Goal: Transaction & Acquisition: Download file/media

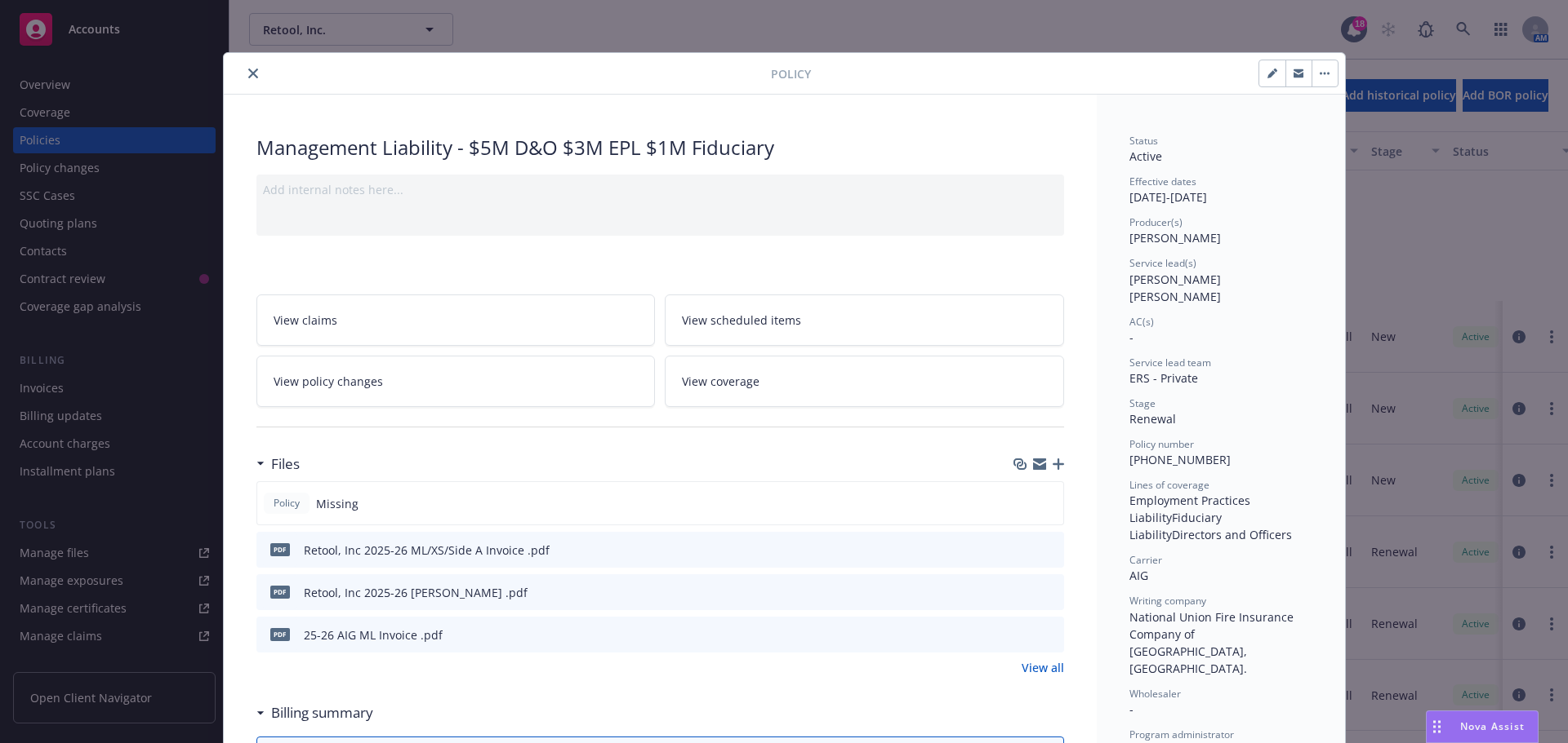
scroll to position [245, 0]
click at [248, 73] on icon "close" at bounding box center [253, 73] width 10 height 10
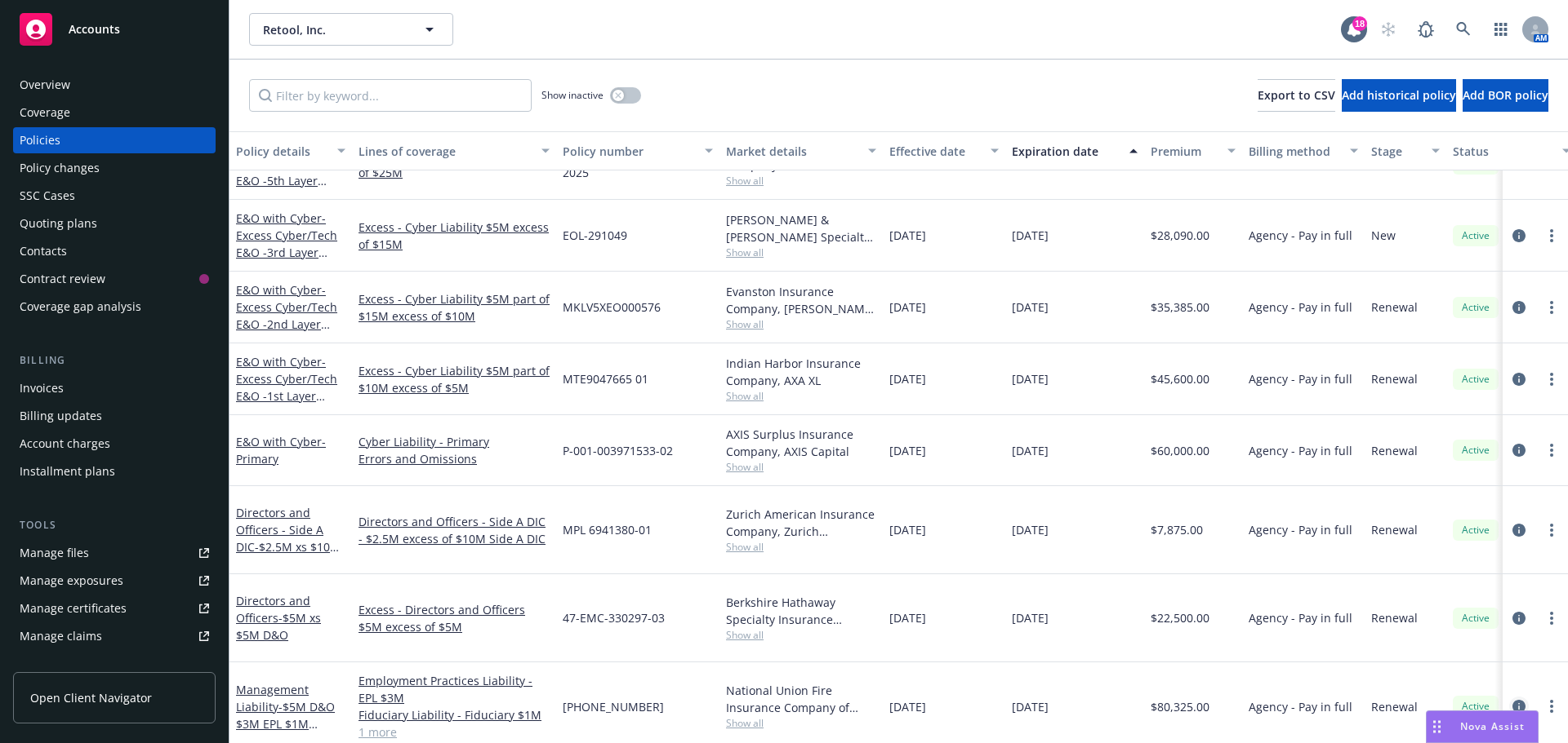
click at [1513, 701] on icon "circleInformation" at bounding box center [1519, 706] width 13 height 13
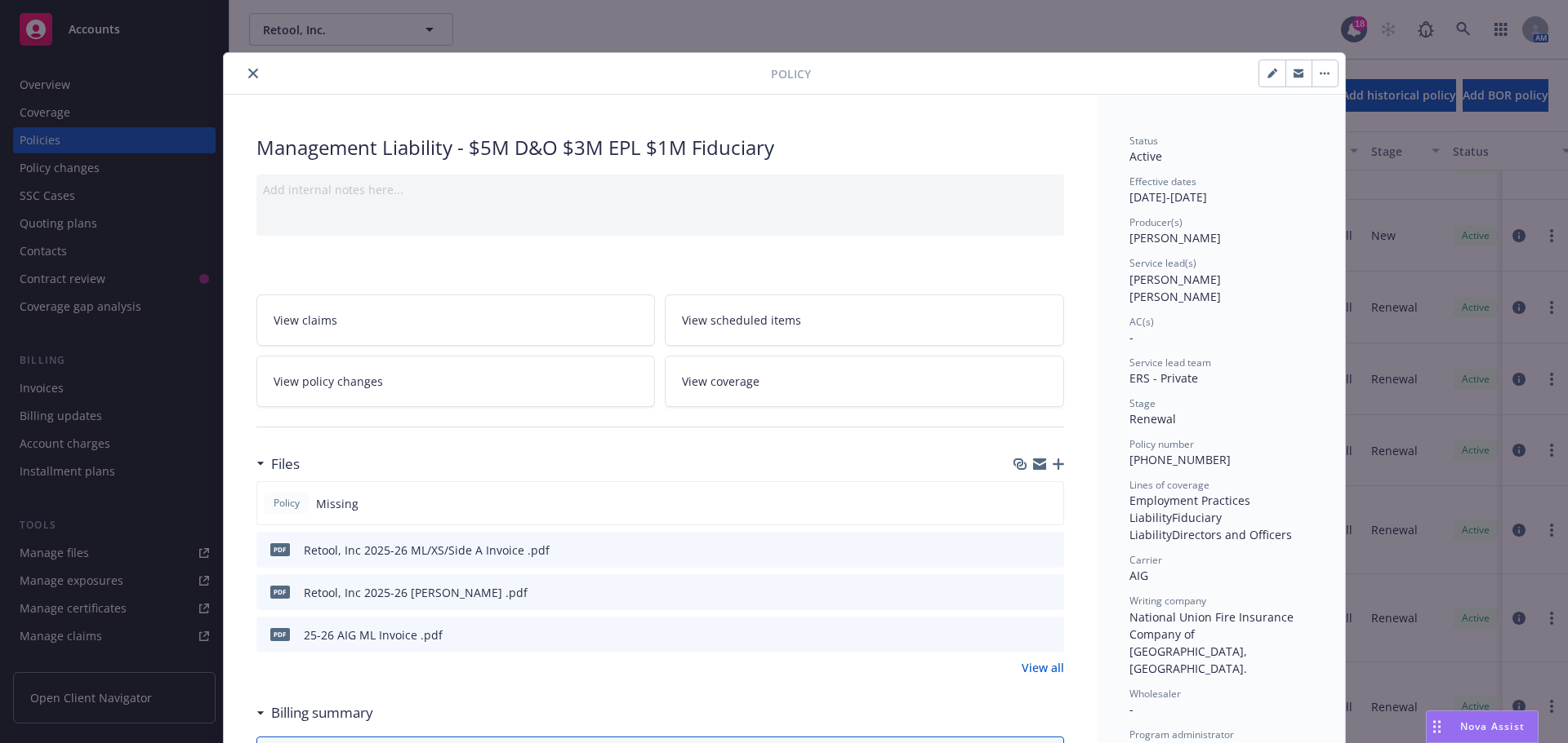
scroll to position [49, 0]
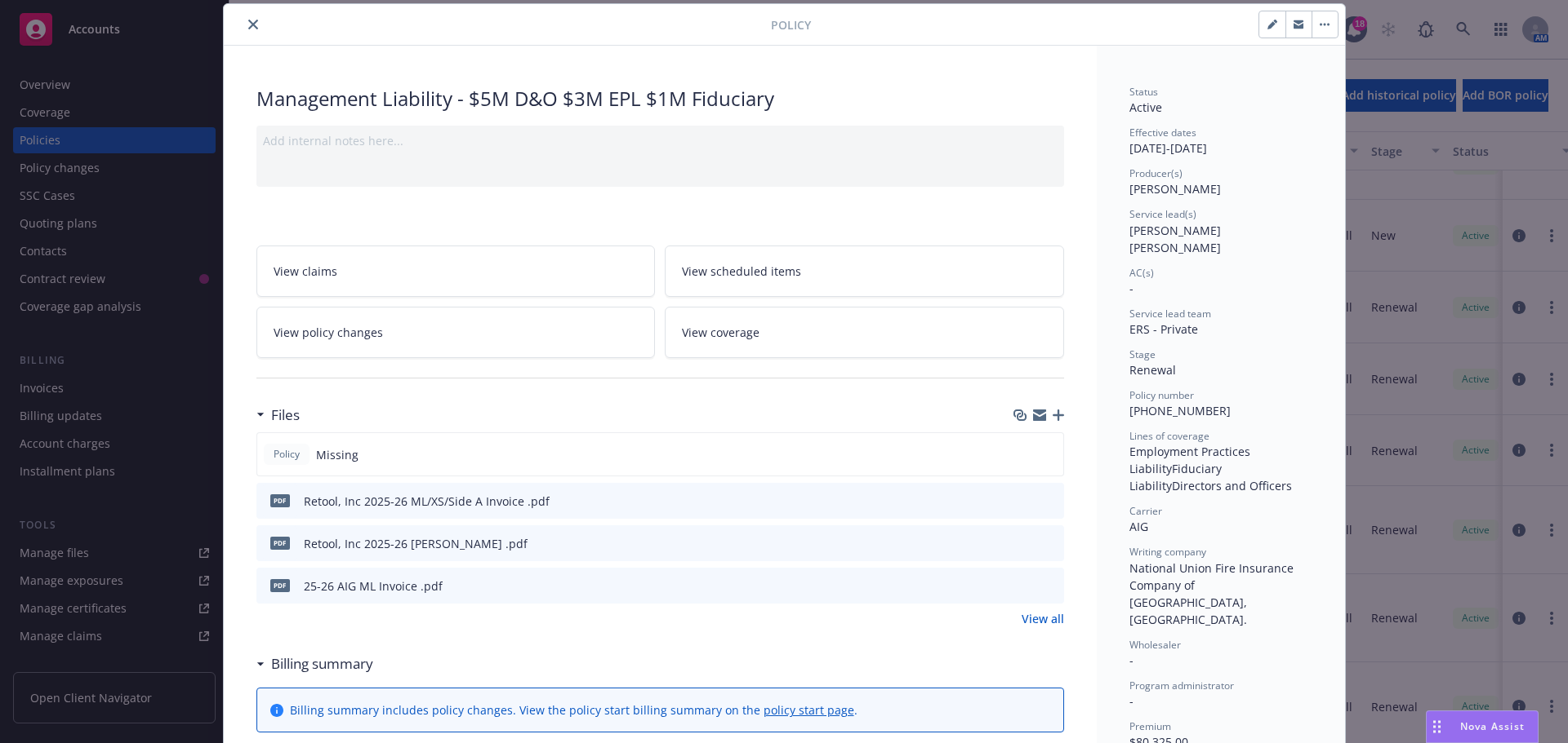
click at [1017, 542] on icon "download file" at bounding box center [1021, 541] width 11 height 10
click at [1457, 726] on div "Nova Assist" at bounding box center [1493, 727] width 91 height 14
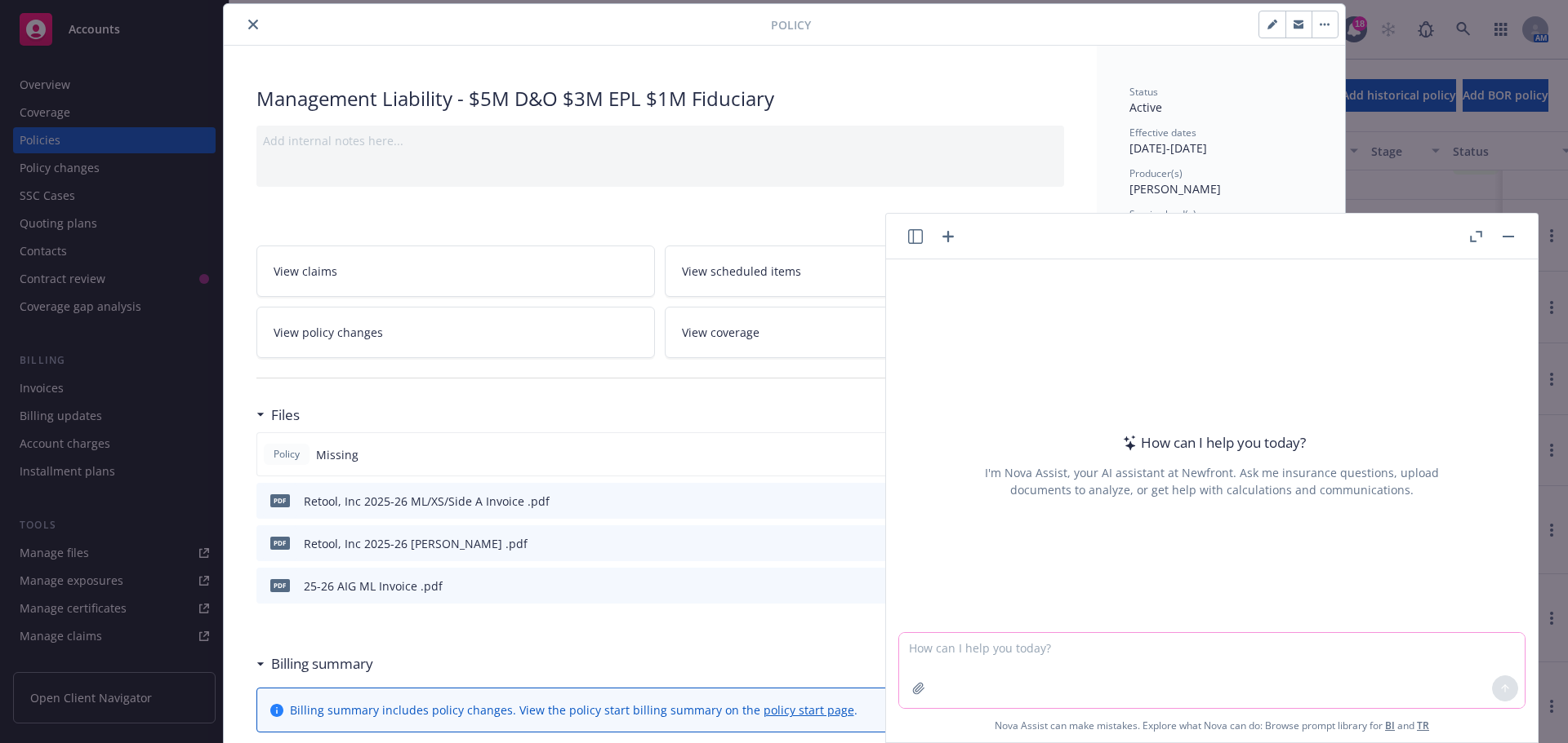
click at [1003, 659] on textarea at bounding box center [1211, 671] width 626 height 75
type textarea "check the binder against the policy"
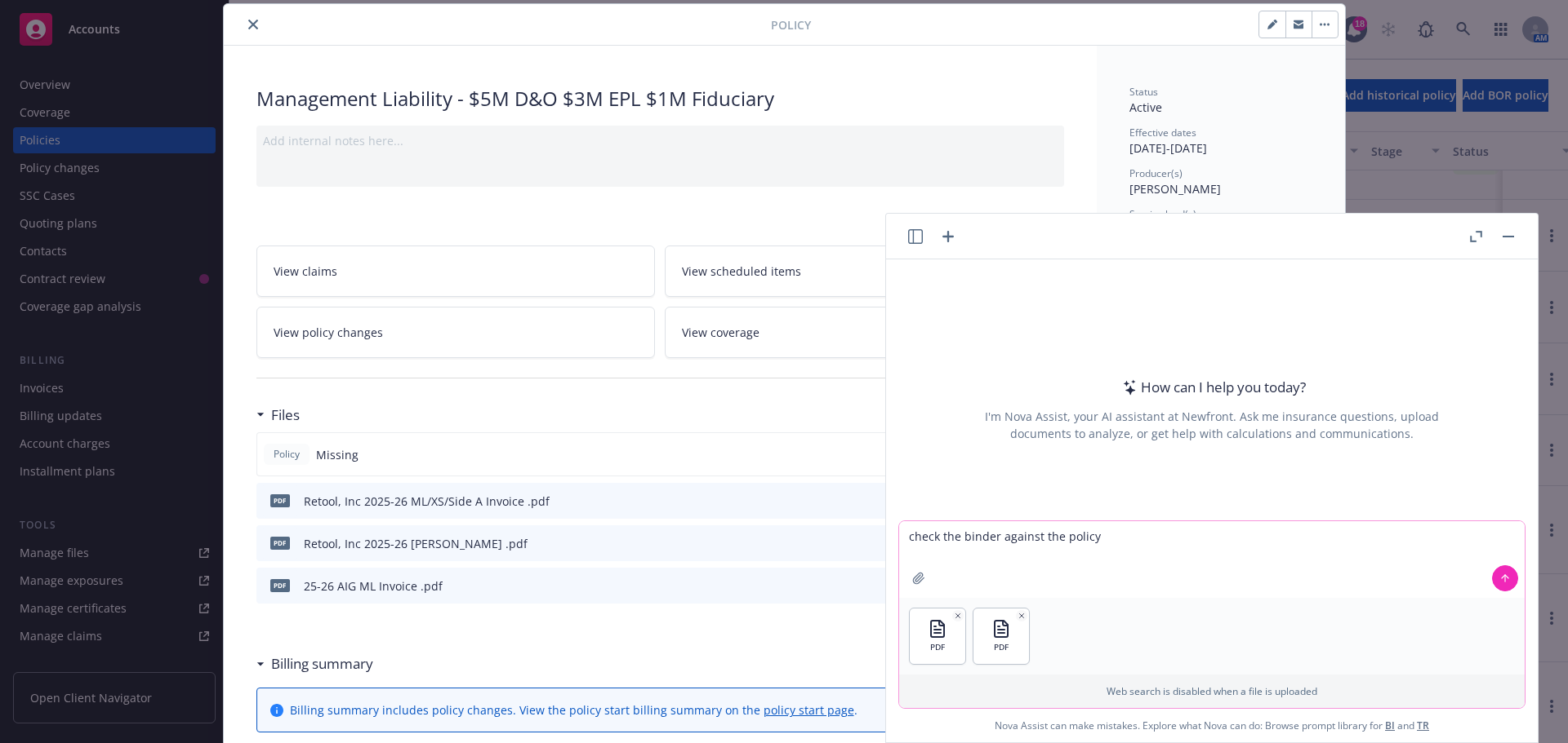
click at [1505, 577] on button at bounding box center [1505, 578] width 26 height 26
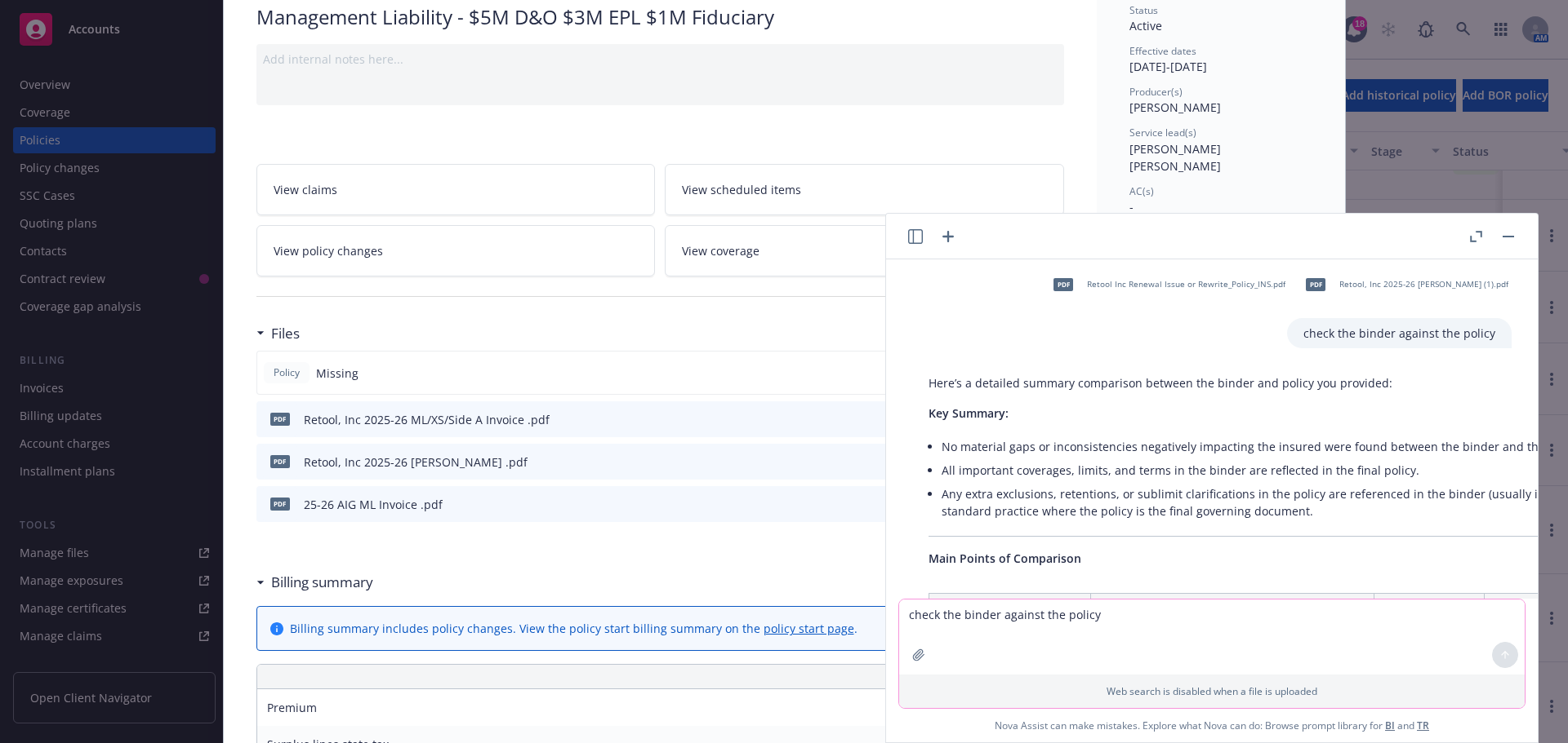
scroll to position [0, 0]
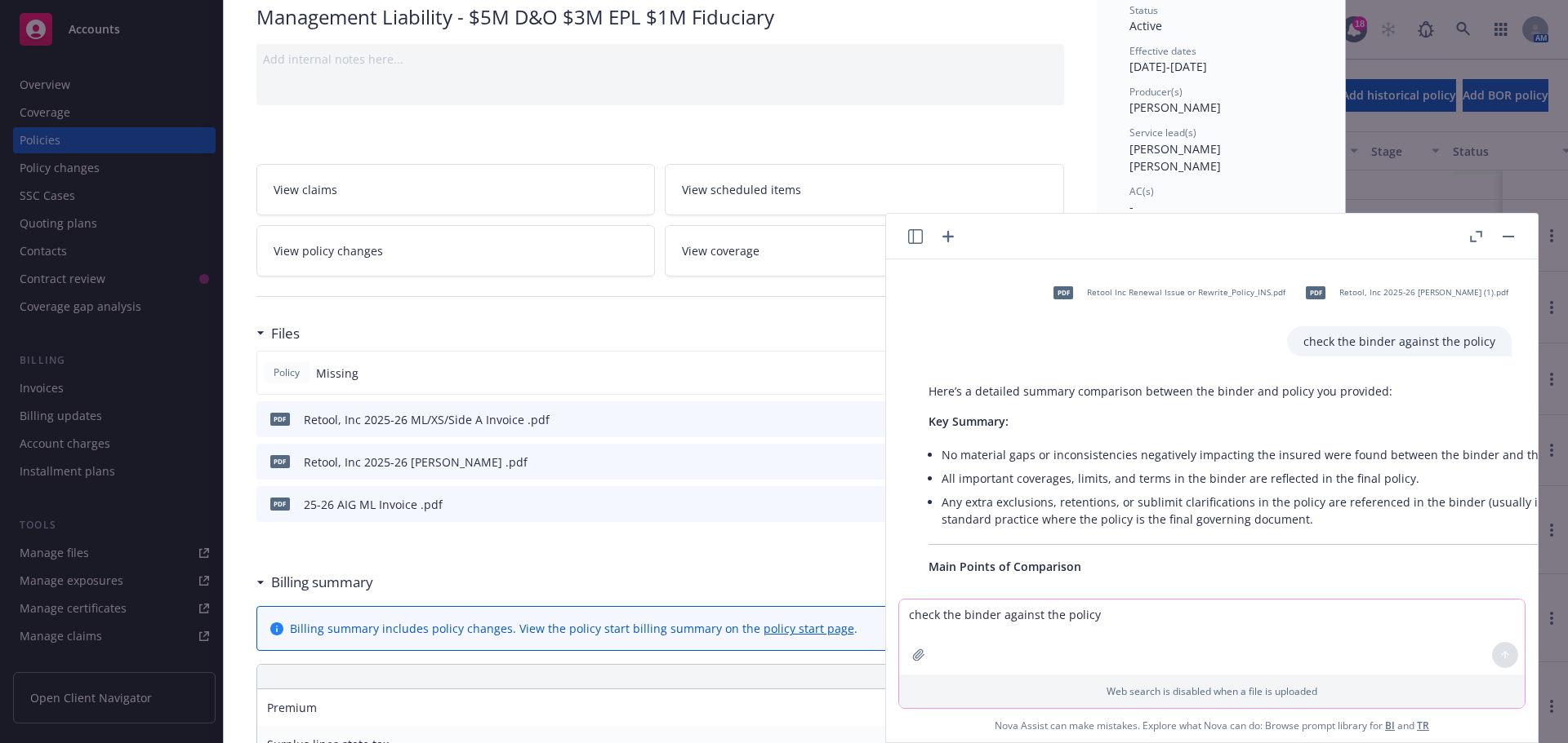
click at [64, 142] on div "Policy Management Liability - $5M D&O $3M EPL $1M Fiduciary Add internal notes …" at bounding box center [784, 372] width 1568 height 743
click at [1505, 238] on button "button" at bounding box center [1509, 237] width 20 height 20
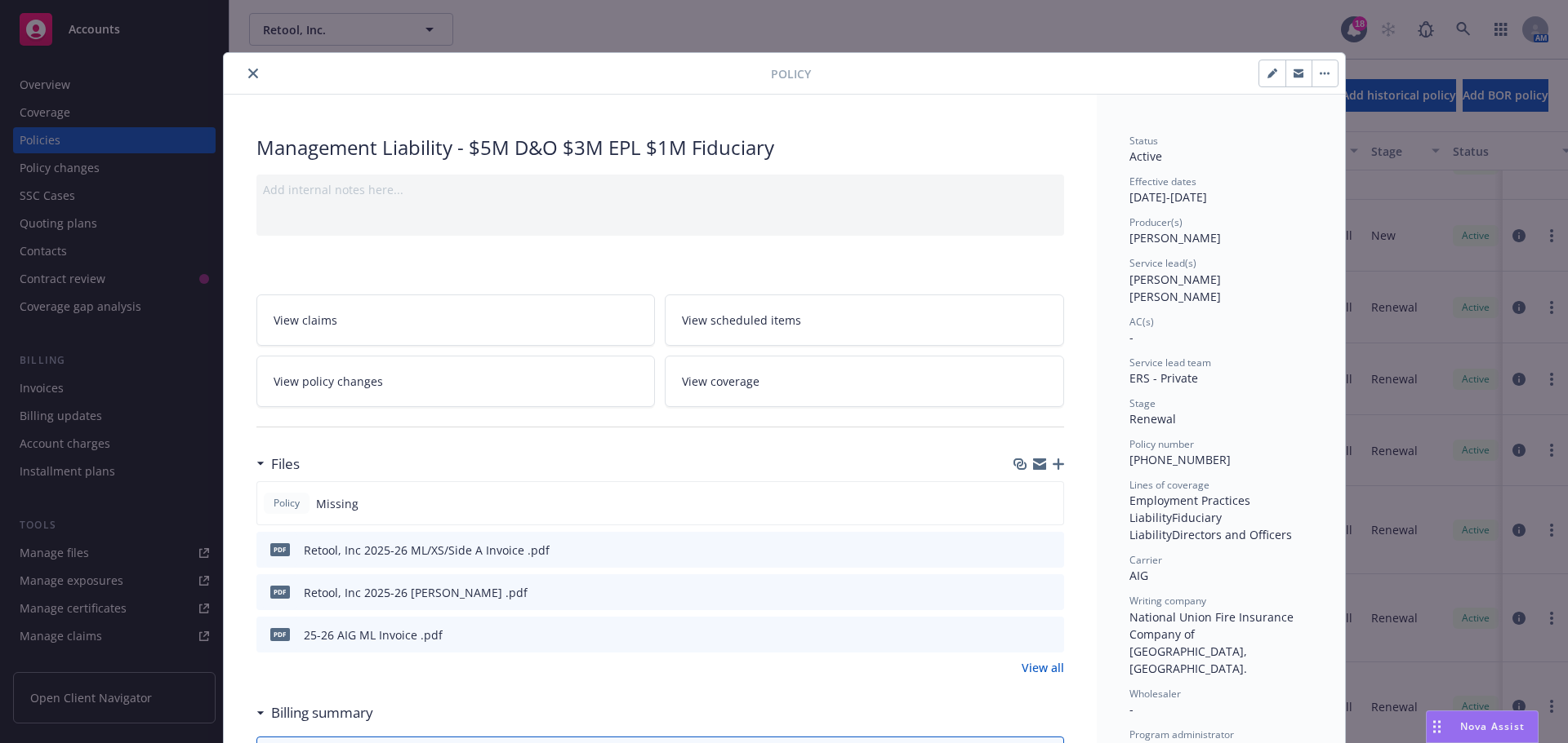
drag, startPoint x: 247, startPoint y: 72, endPoint x: 268, endPoint y: 95, distance: 31.1
click at [248, 72] on icon "close" at bounding box center [253, 73] width 10 height 10
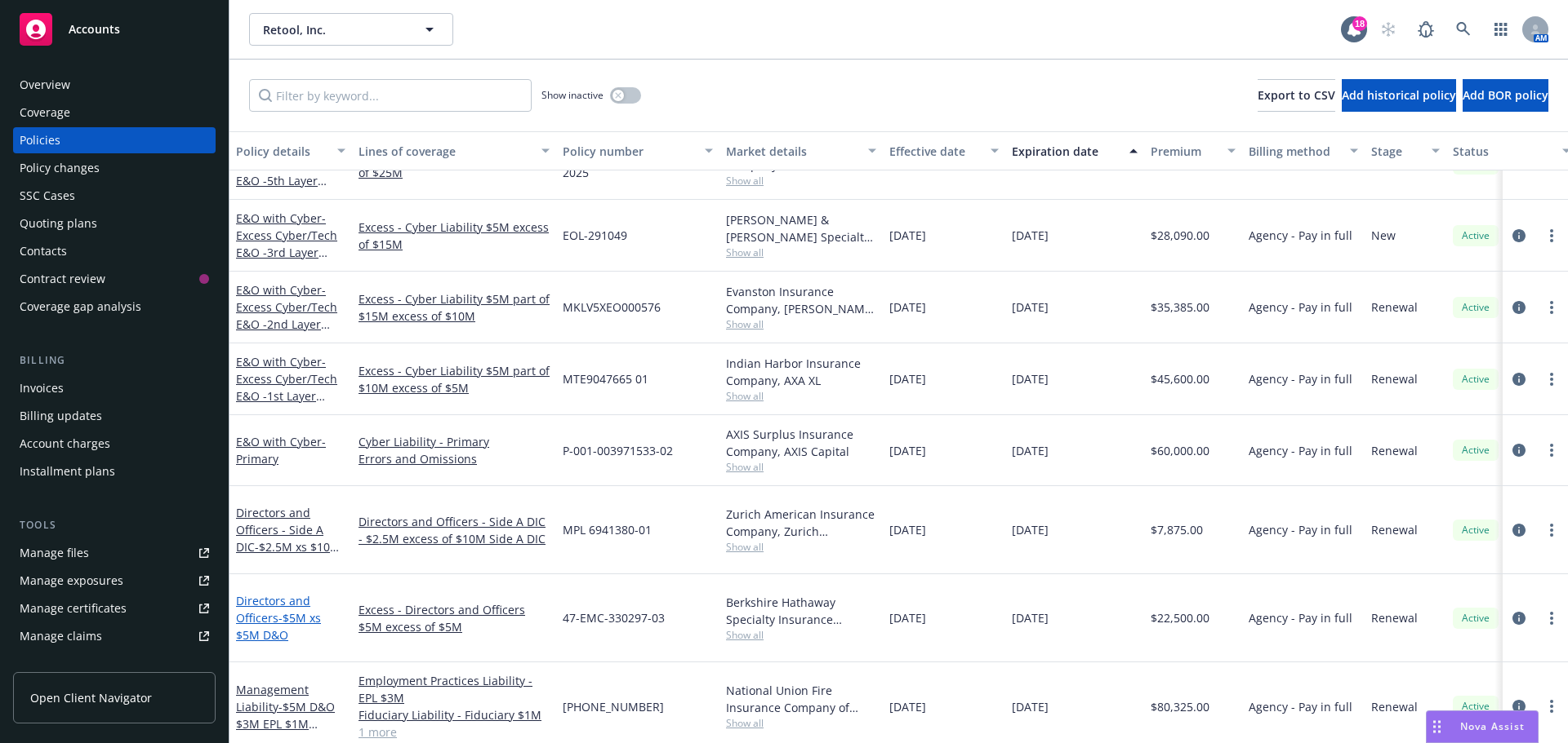
click at [284, 593] on link "Directors and Officers - $5M xs $5M D&O" at bounding box center [279, 618] width 85 height 49
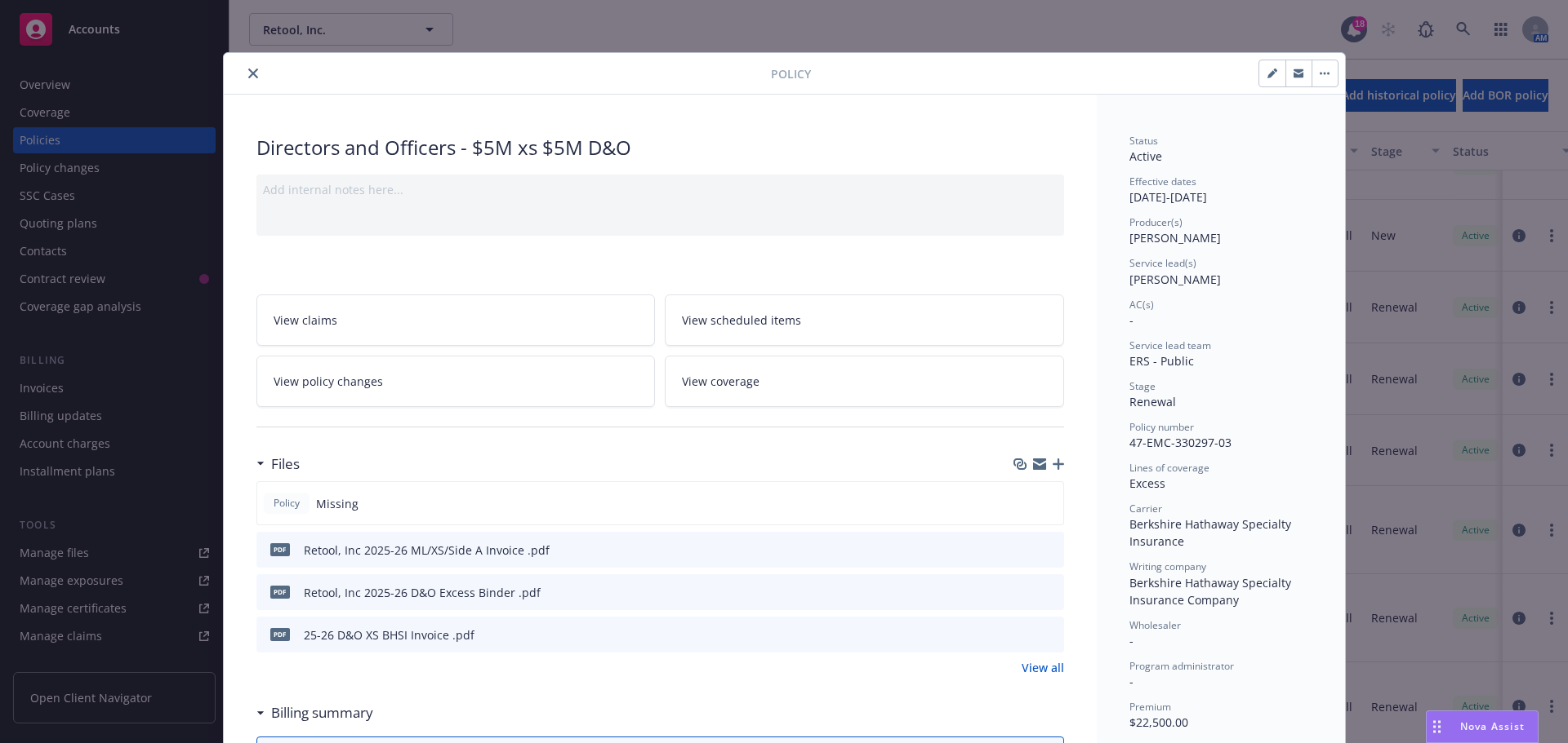
click at [1015, 593] on icon "download file" at bounding box center [1021, 591] width 13 height 13
click at [1469, 724] on span "Nova Assist" at bounding box center [1492, 727] width 64 height 14
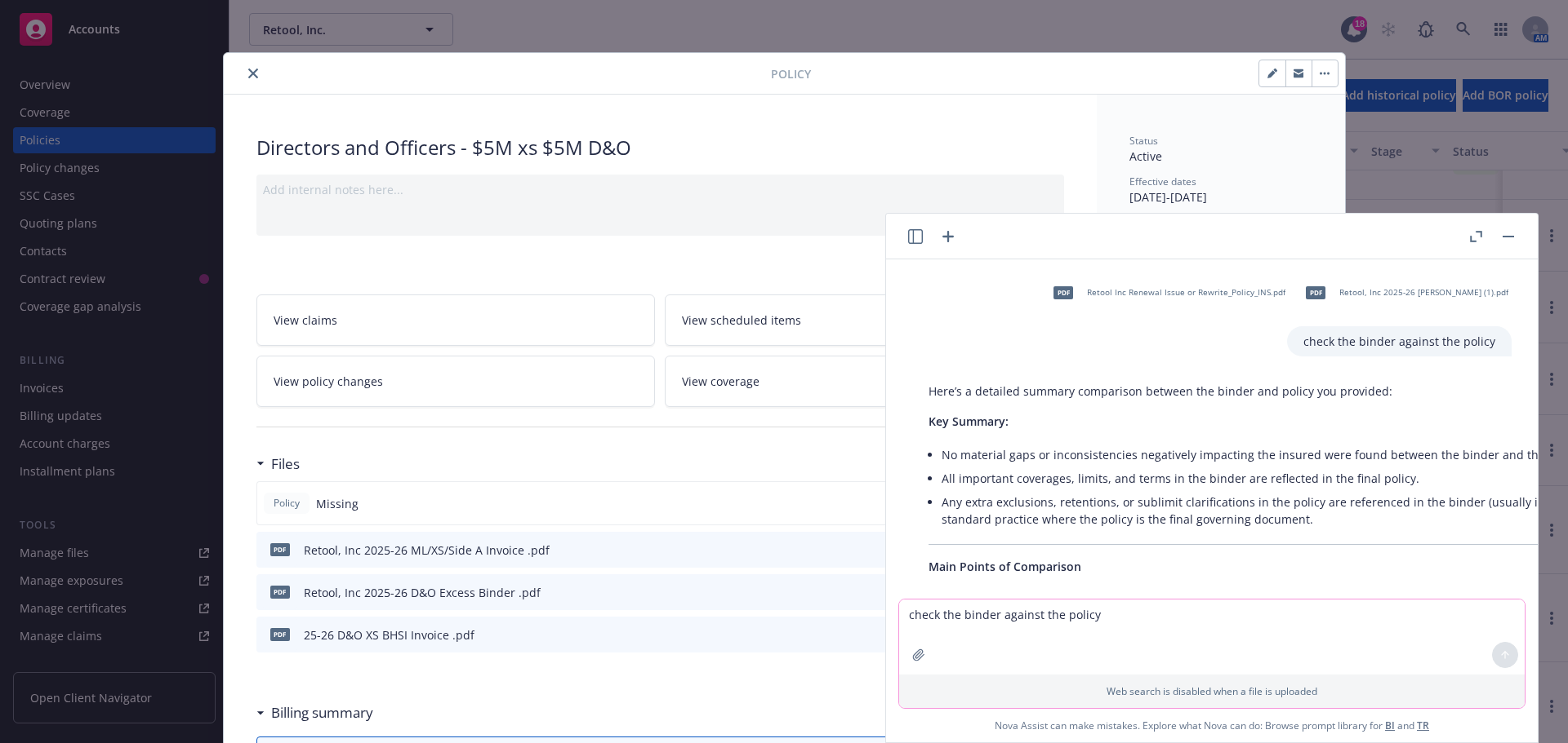
click at [933, 617] on textarea "check the binder against the policy" at bounding box center [1211, 637] width 626 height 75
type textarea "compare the excess binder and excess policy"
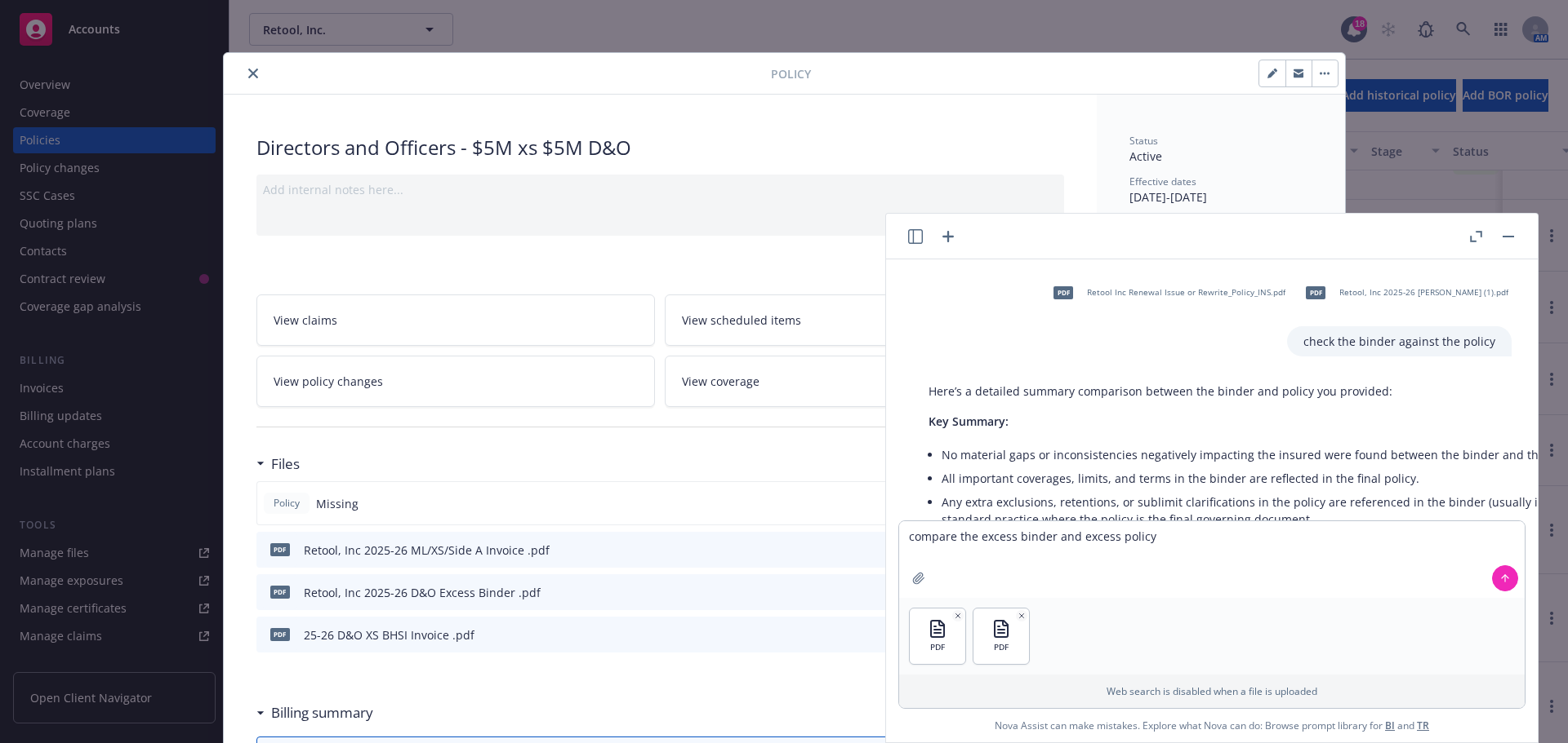
click at [1492, 579] on button at bounding box center [1505, 578] width 26 height 26
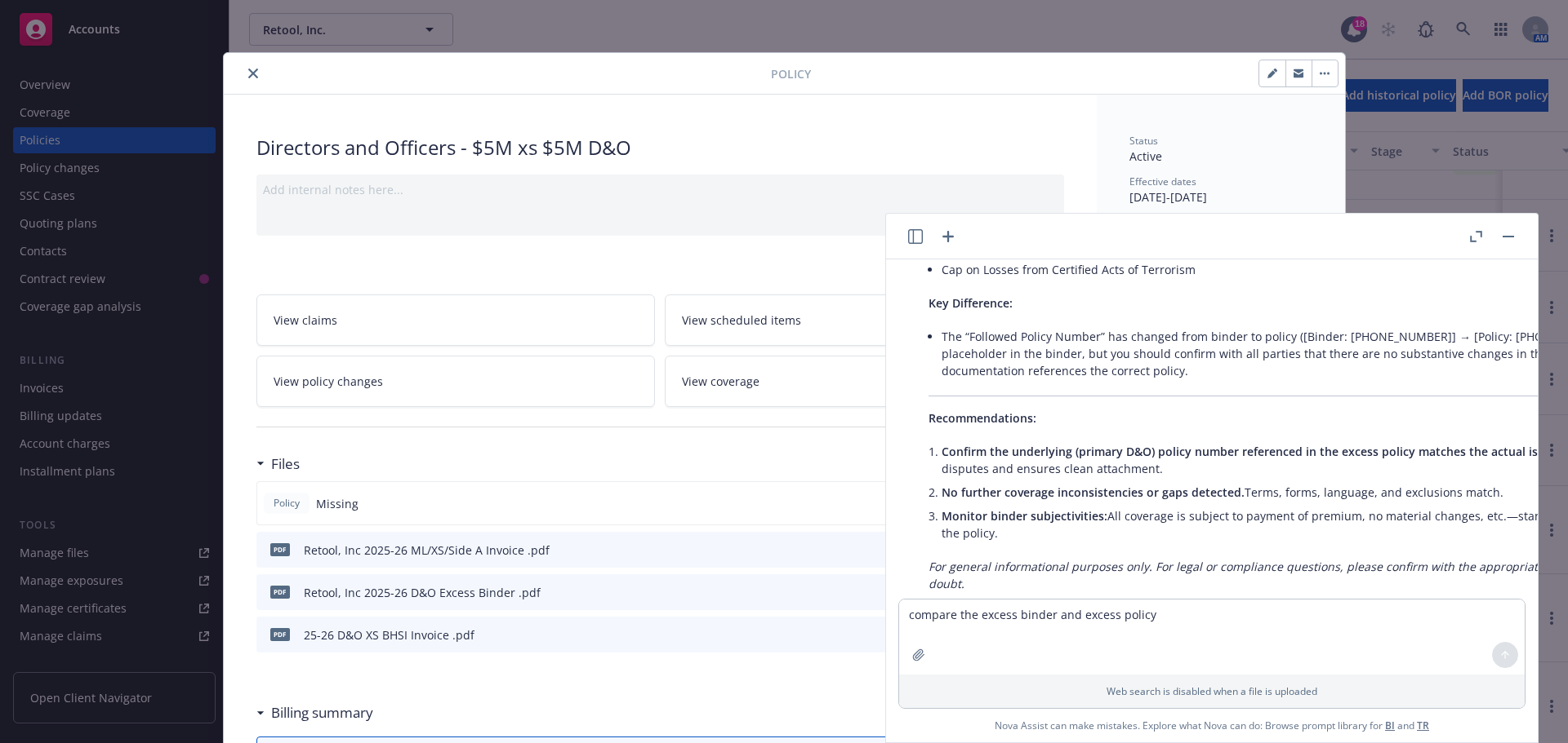
scroll to position [2199, 0]
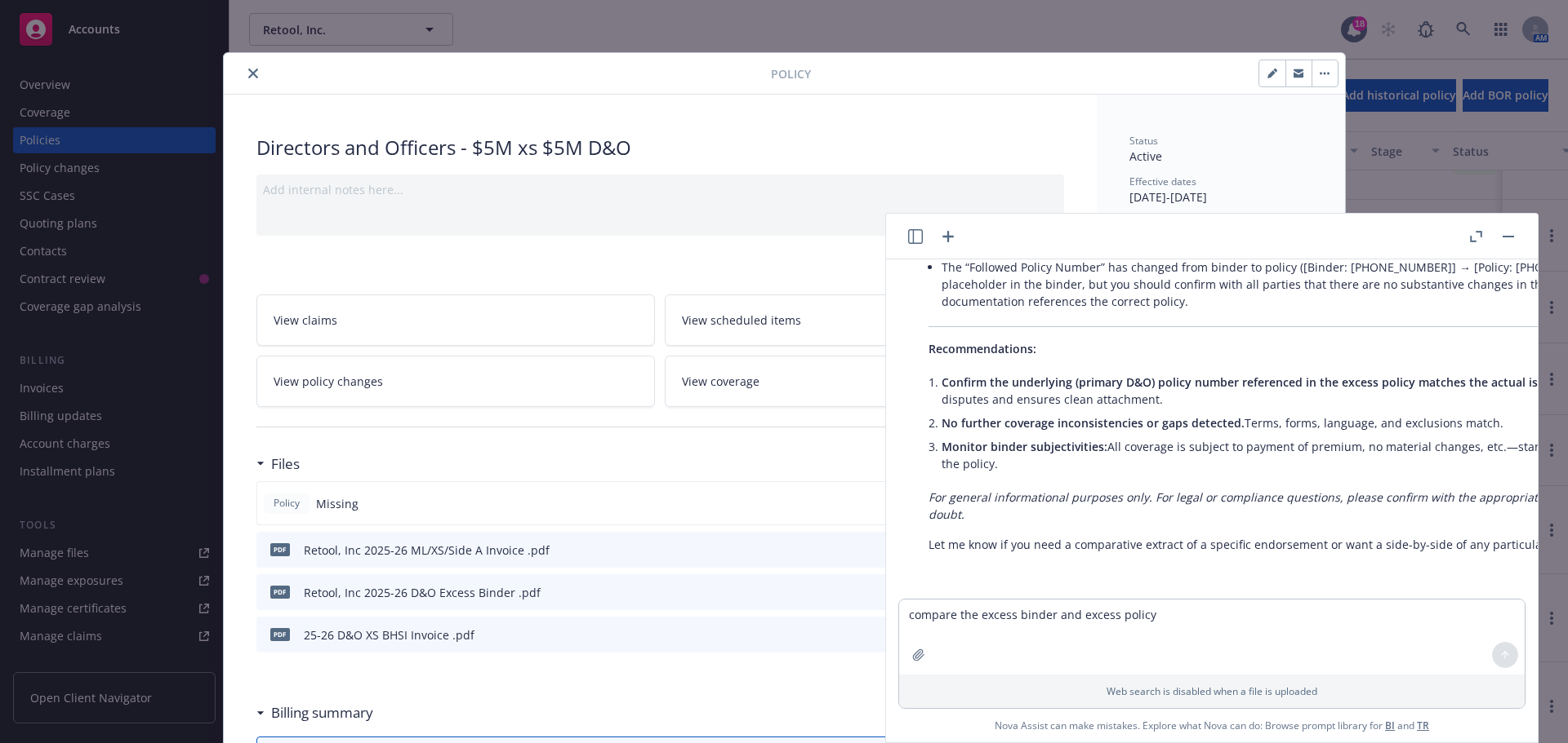
drag, startPoint x: 1513, startPoint y: 234, endPoint x: 1475, endPoint y: 236, distance: 38.1
click at [1513, 234] on button "button" at bounding box center [1509, 237] width 20 height 20
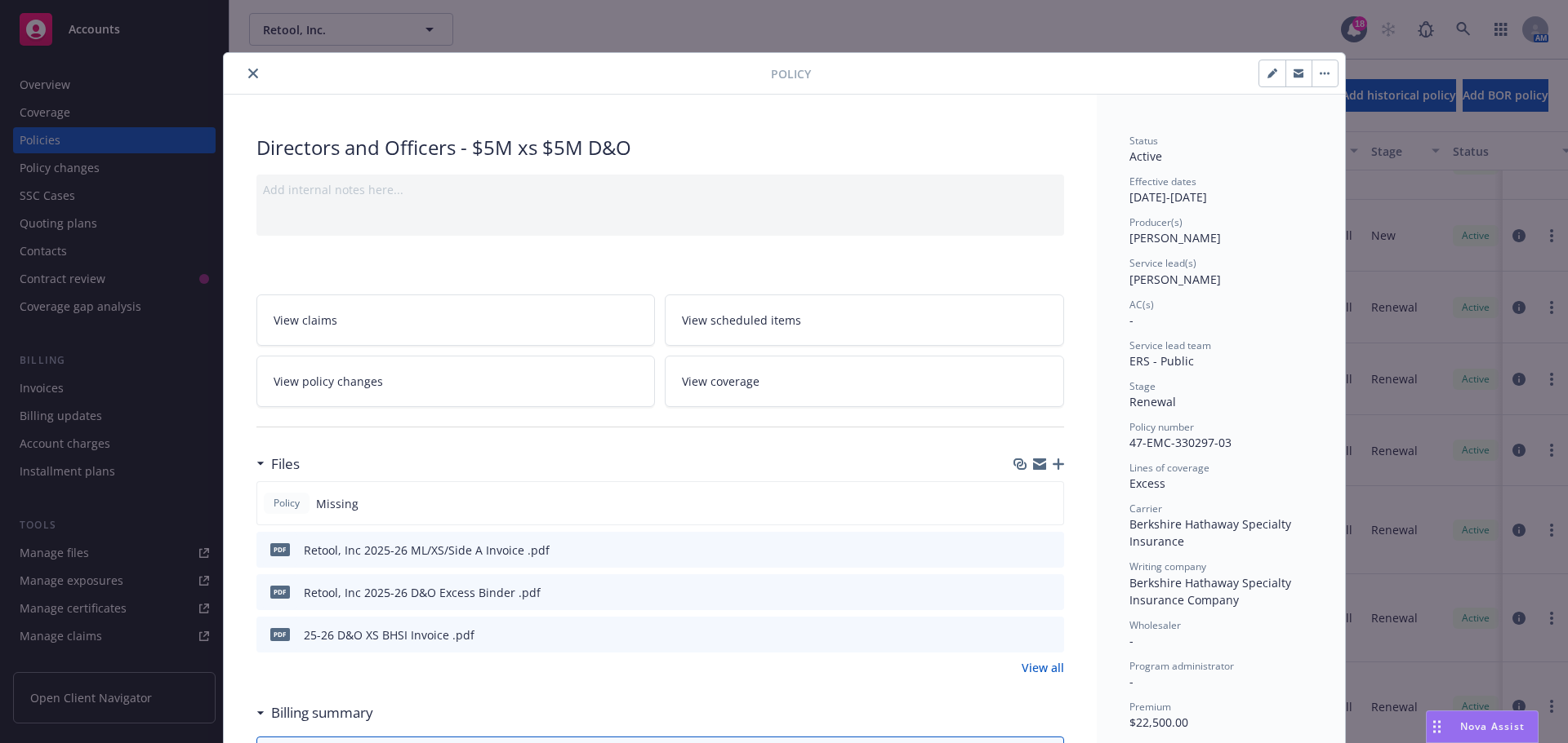
click at [248, 73] on icon "close" at bounding box center [253, 73] width 10 height 10
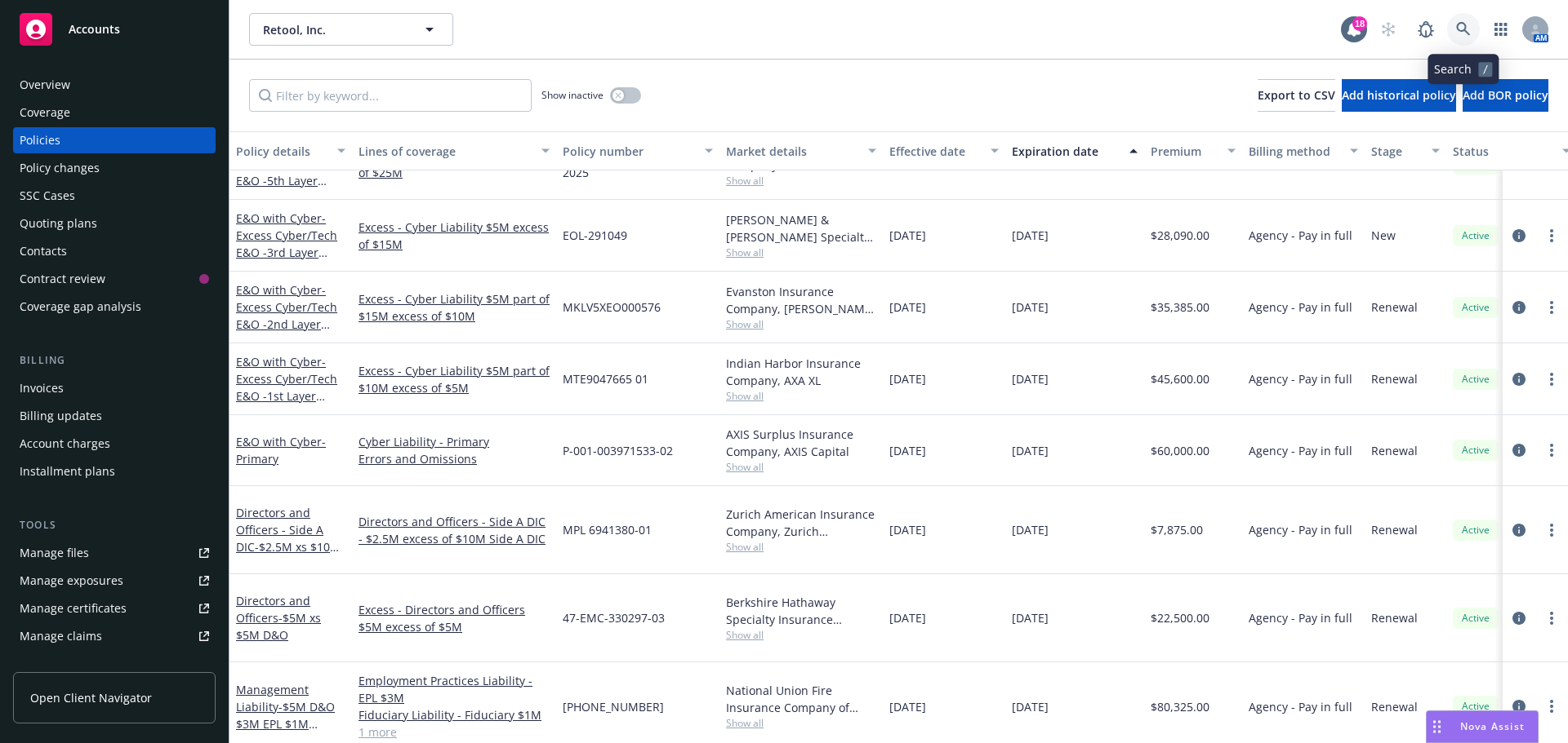
click at [1457, 23] on icon at bounding box center [1463, 29] width 15 height 15
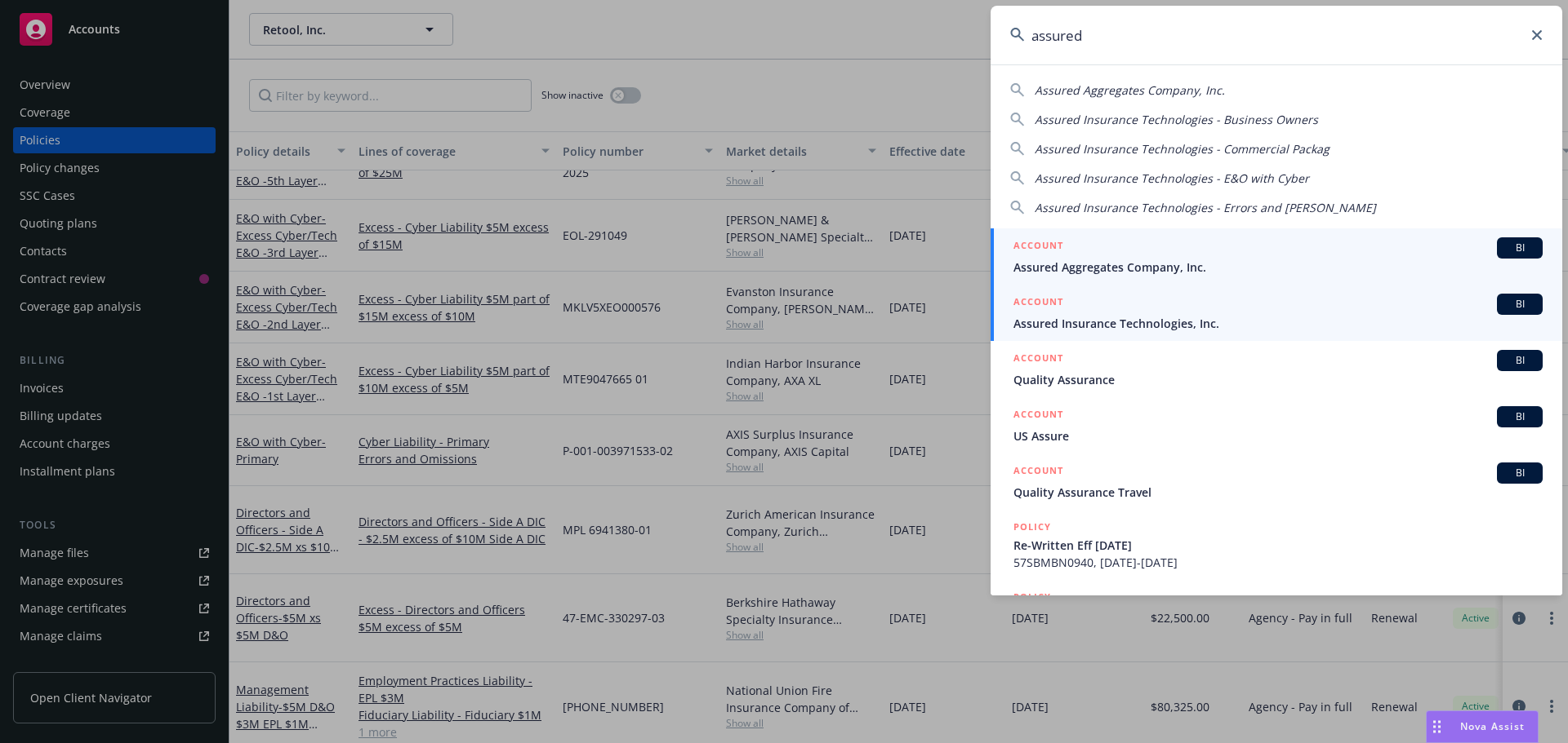
type input "assured"
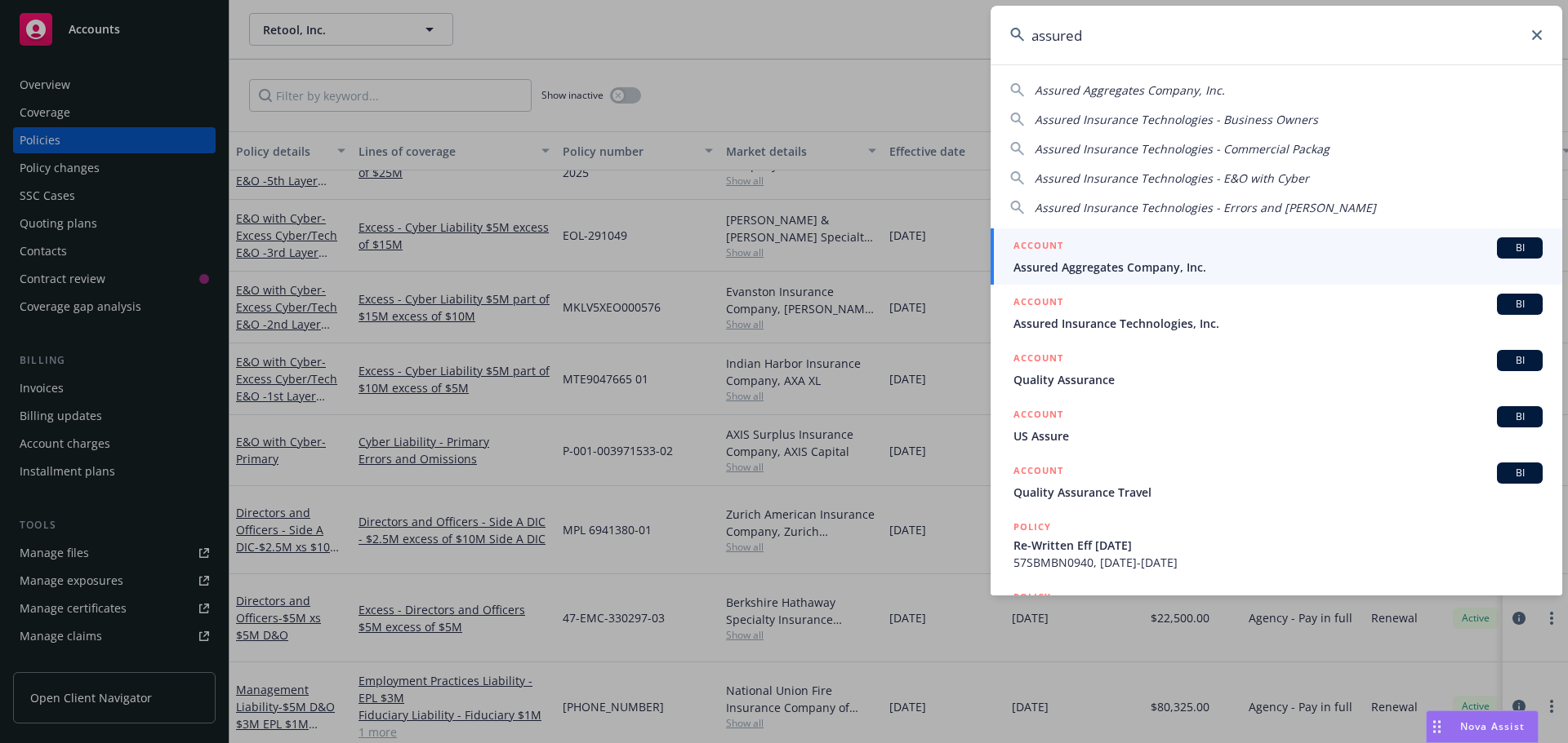
click at [1504, 300] on span "BI" at bounding box center [1520, 304] width 33 height 15
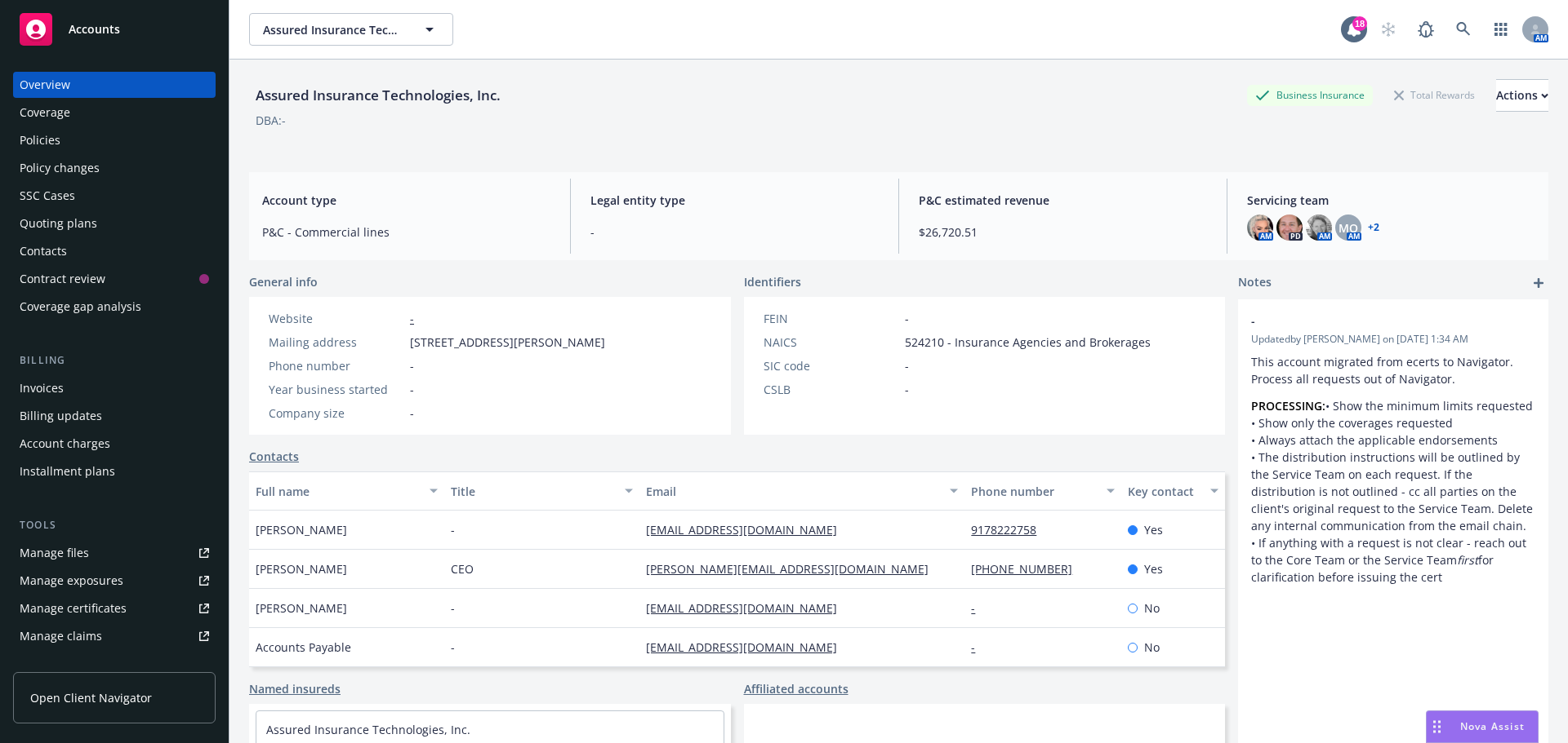
click at [73, 143] on div "Policies" at bounding box center [115, 140] width 190 height 26
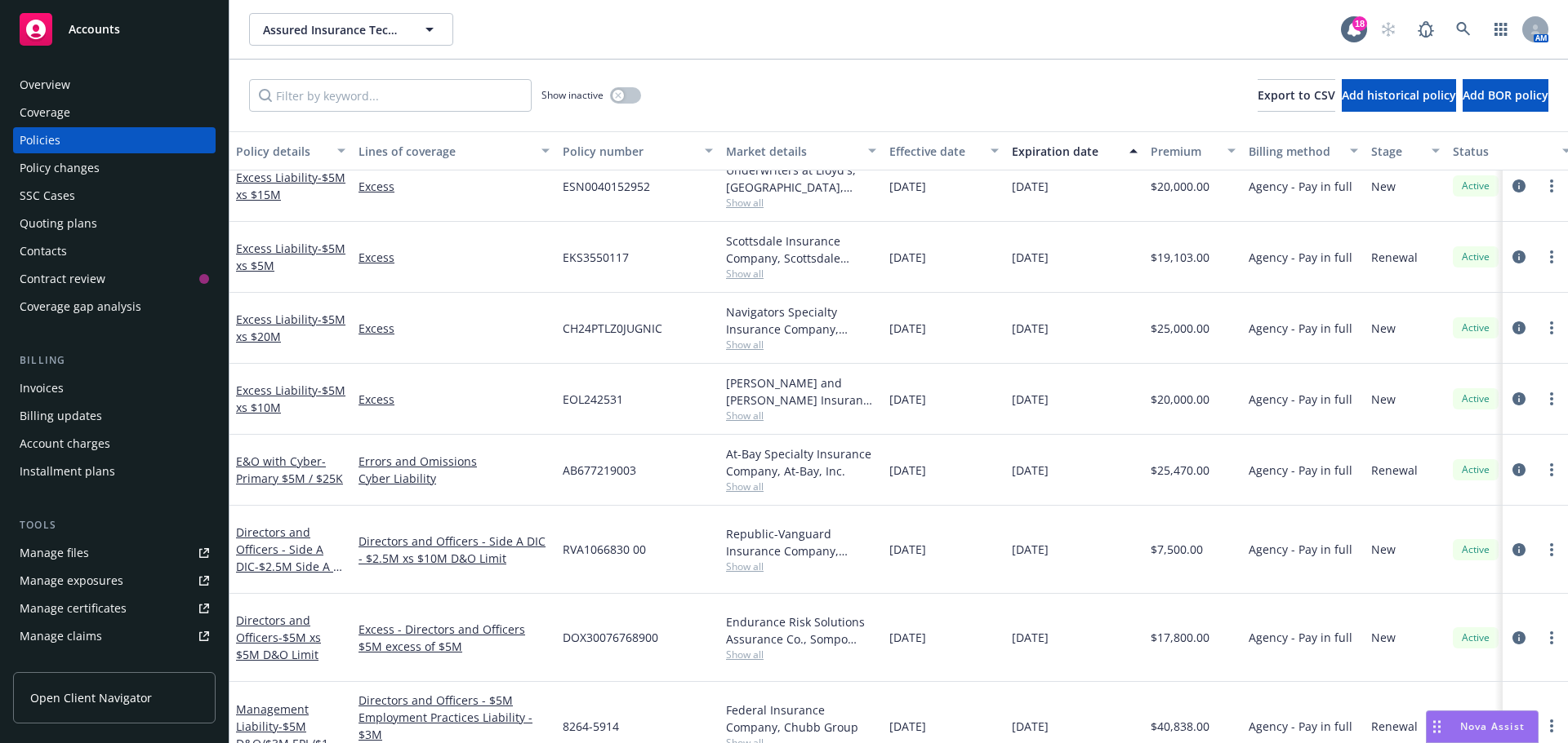
scroll to position [228, 0]
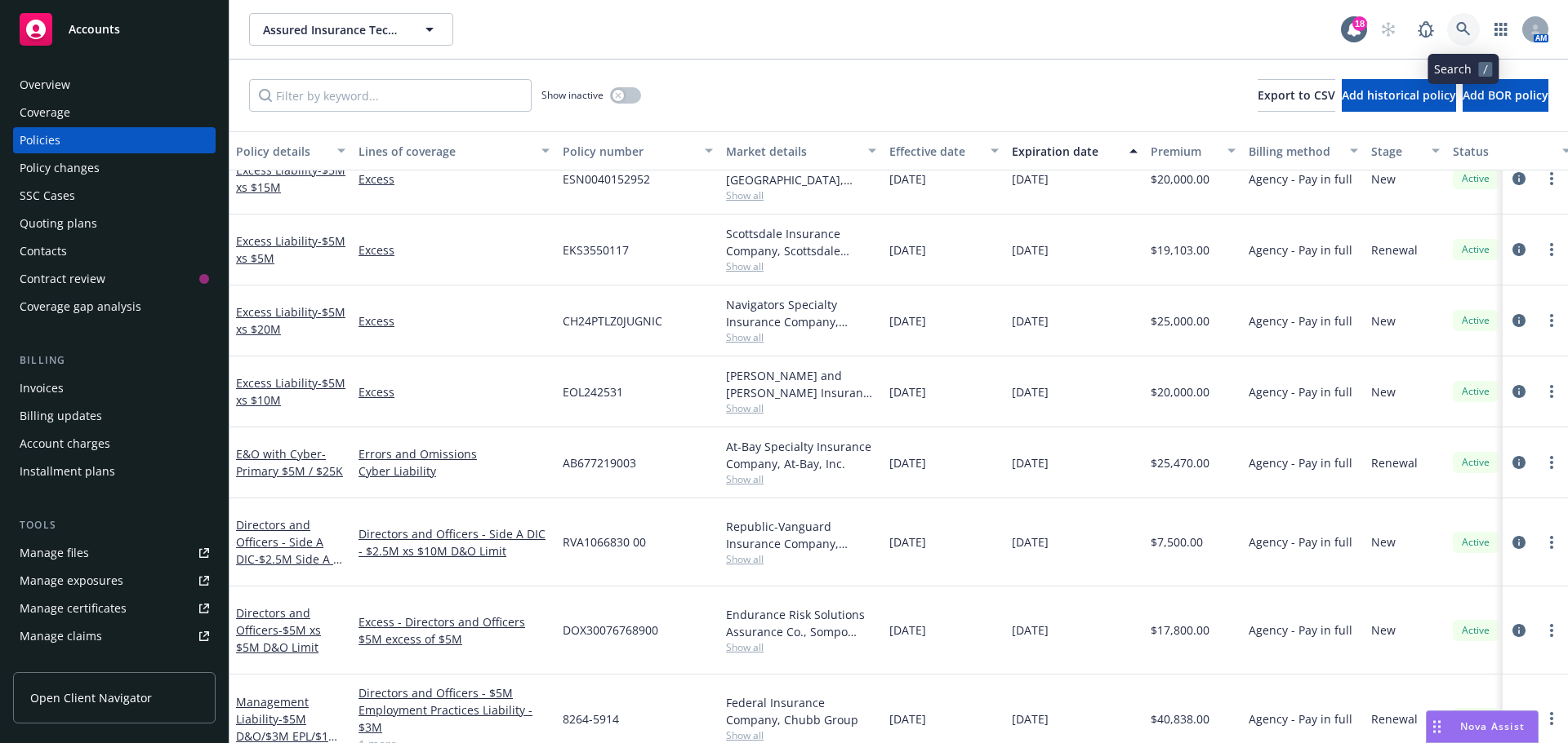
click at [1462, 26] on icon at bounding box center [1463, 29] width 15 height 15
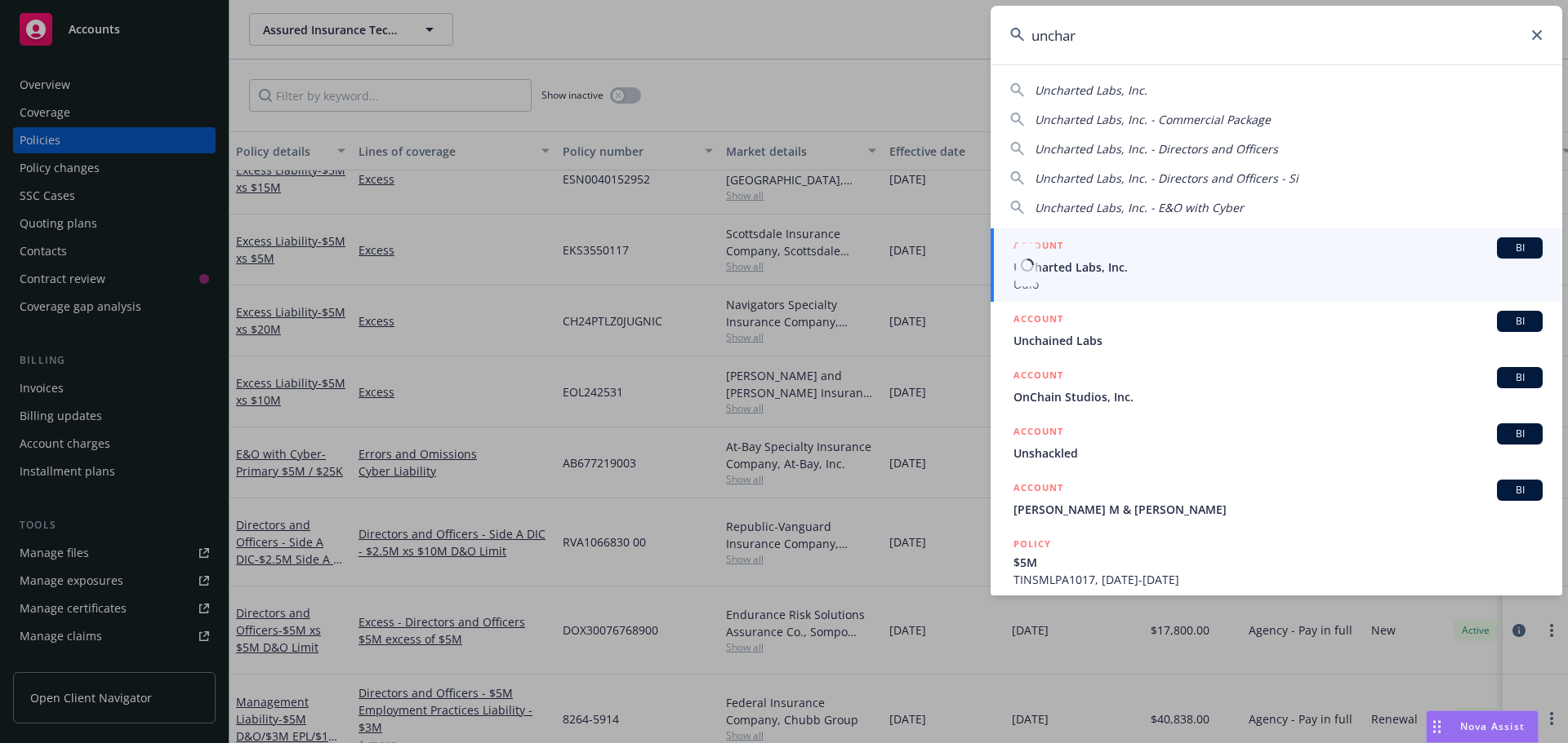
type input "unchar"
click at [1504, 246] on span "BI" at bounding box center [1520, 248] width 33 height 15
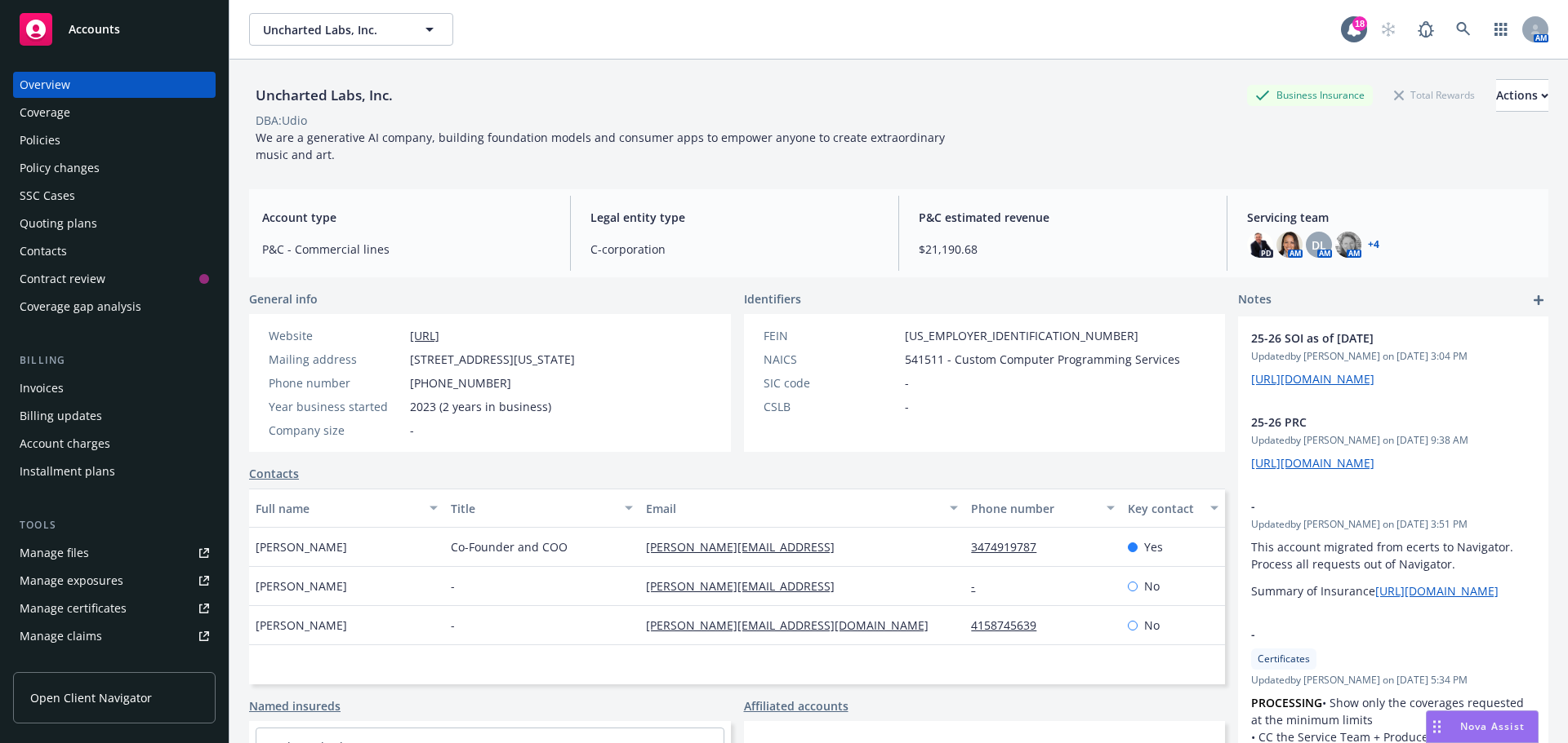
click at [39, 138] on div "Policies" at bounding box center [40, 140] width 41 height 26
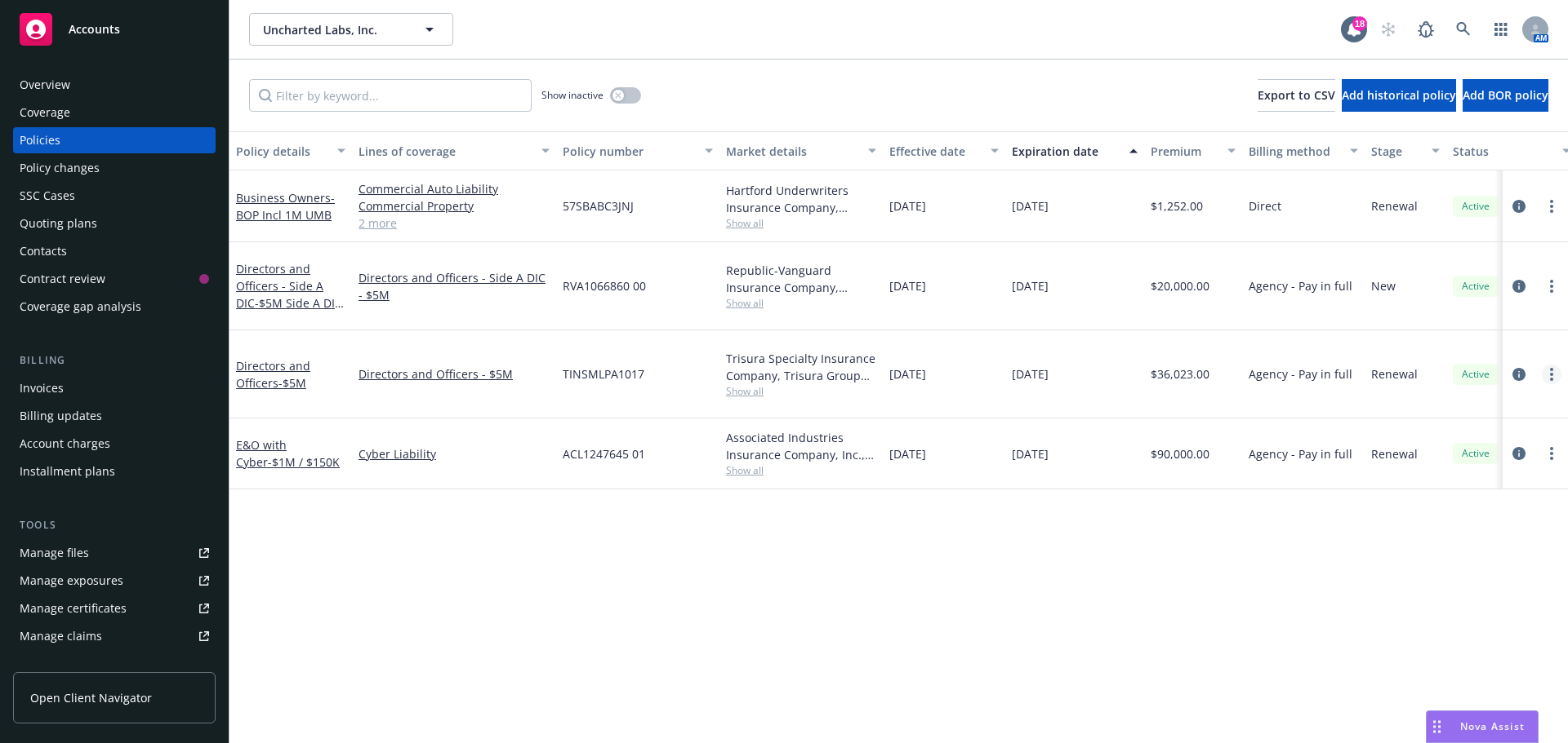
click at [1550, 369] on icon "more" at bounding box center [1551, 374] width 3 height 13
click at [1514, 280] on icon "circleInformation" at bounding box center [1519, 286] width 13 height 13
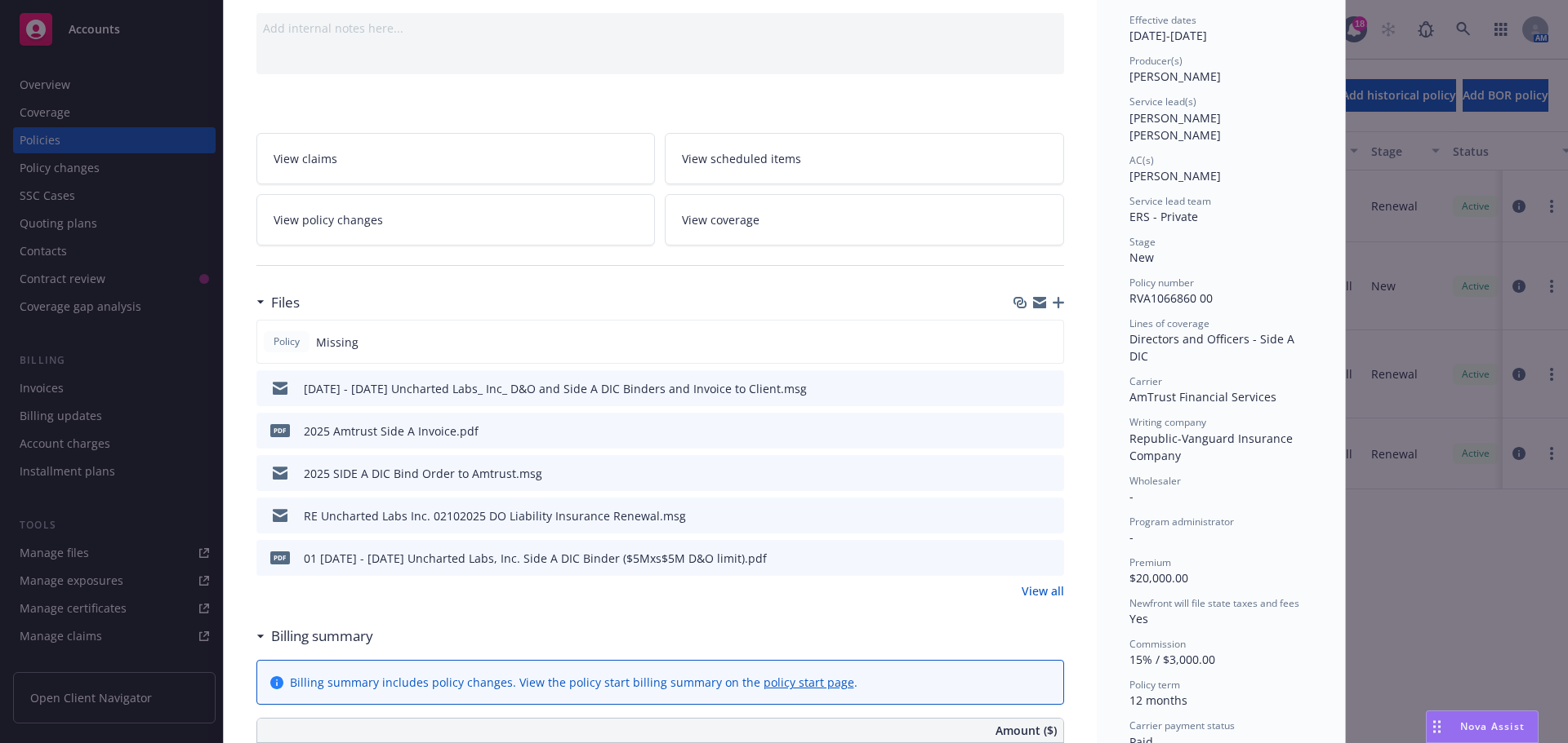
scroll to position [163, 0]
click at [1016, 555] on icon "download file" at bounding box center [1021, 554] width 11 height 10
click at [1475, 728] on span "Nova Assist" at bounding box center [1492, 727] width 64 height 14
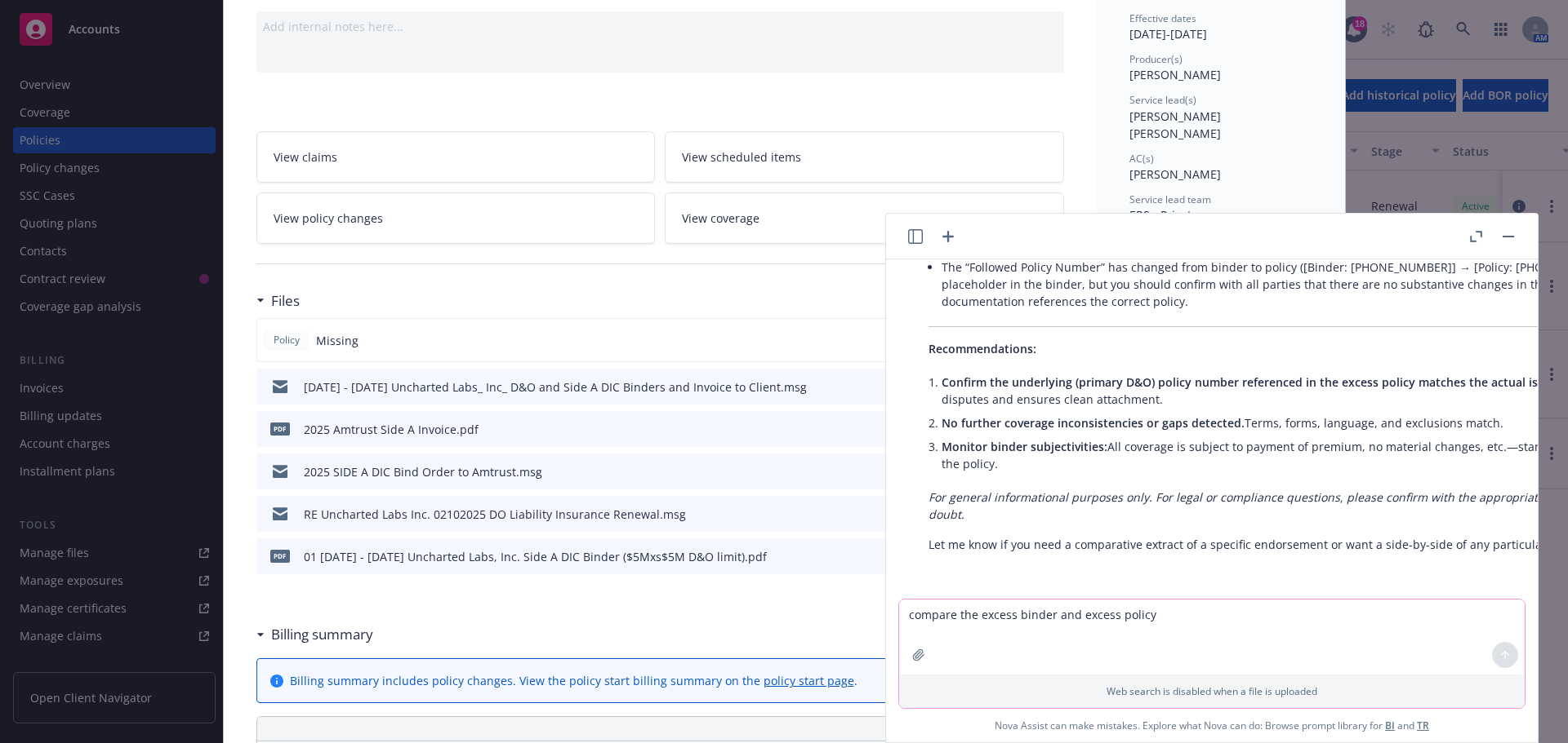
click at [988, 620] on textarea "compare the excess binder and excess policy" at bounding box center [1211, 637] width 626 height 75
type textarea "Check the binder against the policy"
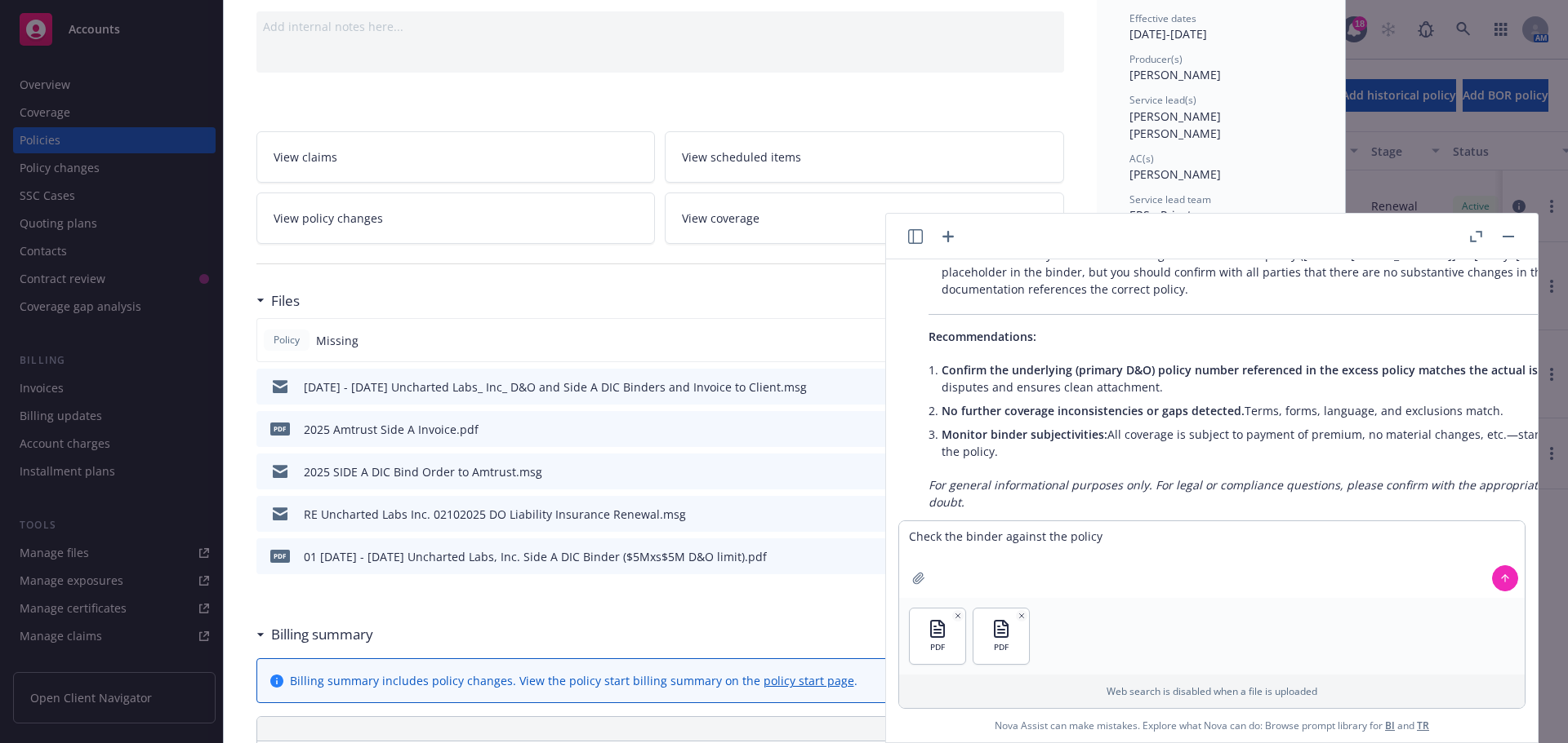
click at [1500, 579] on icon at bounding box center [1506, 579] width 12 height 12
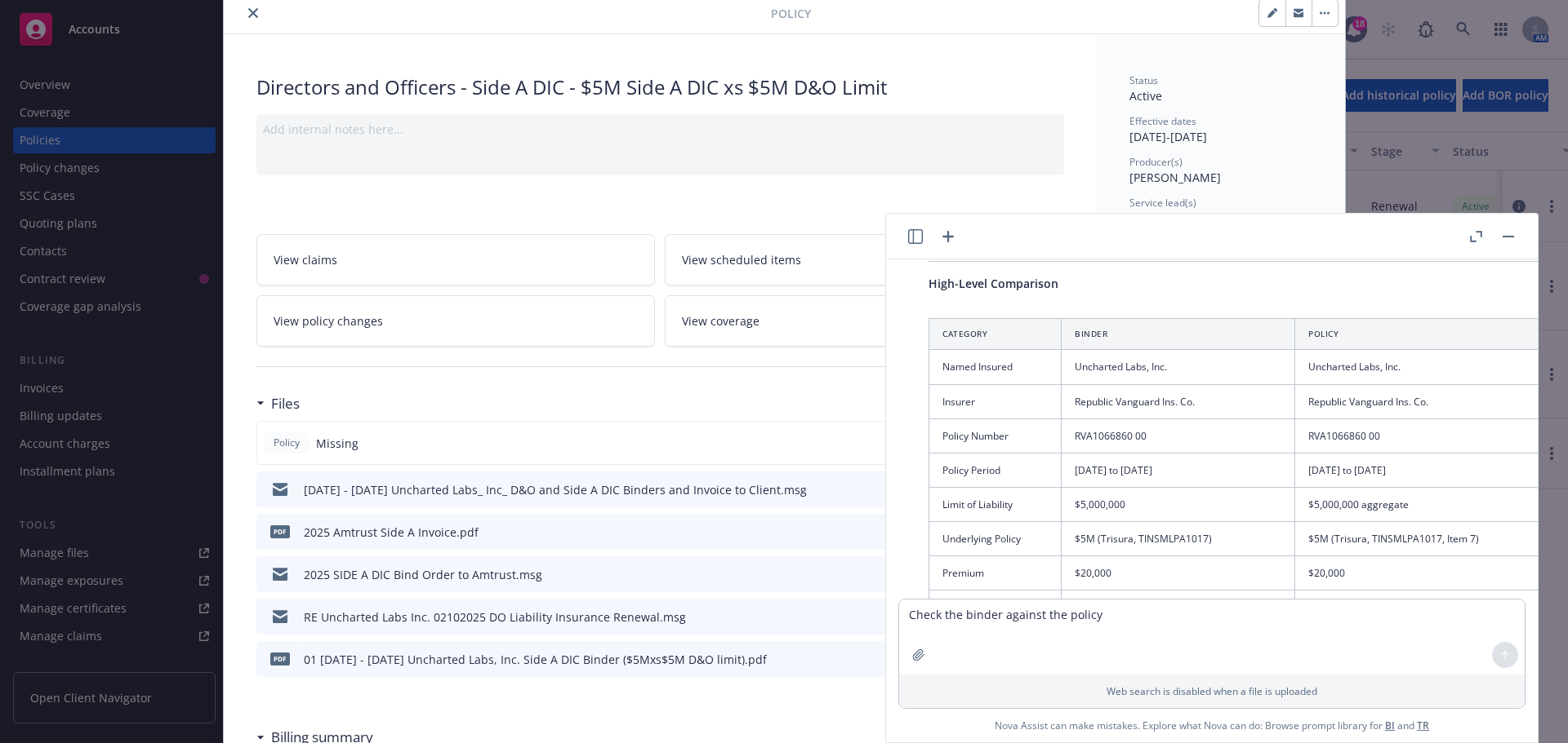
scroll to position [0, 0]
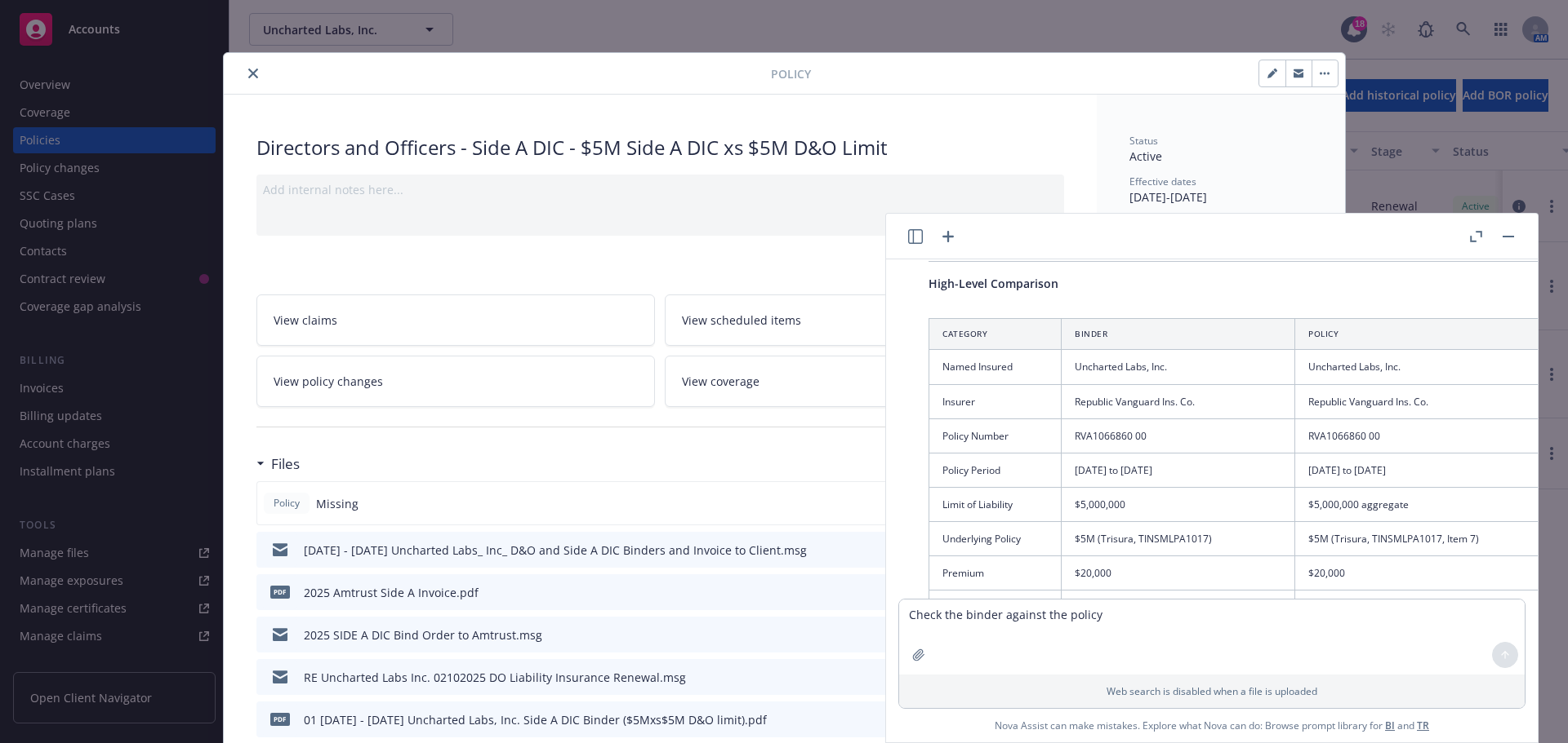
drag, startPoint x: 242, startPoint y: 73, endPoint x: 282, endPoint y: 115, distance: 58.0
click at [248, 73] on icon "close" at bounding box center [253, 73] width 10 height 10
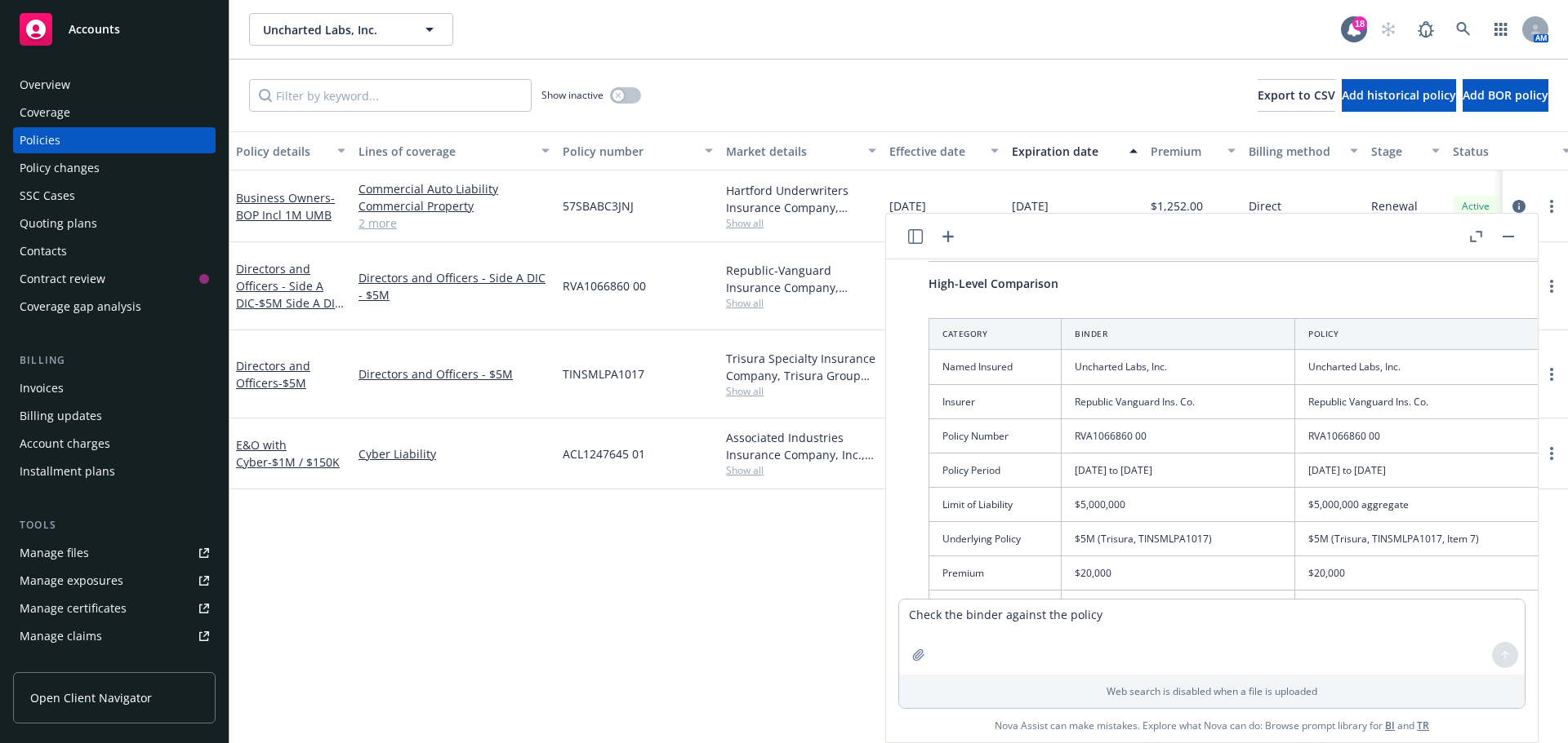
click at [1513, 236] on icon "button" at bounding box center [1509, 237] width 12 height 2
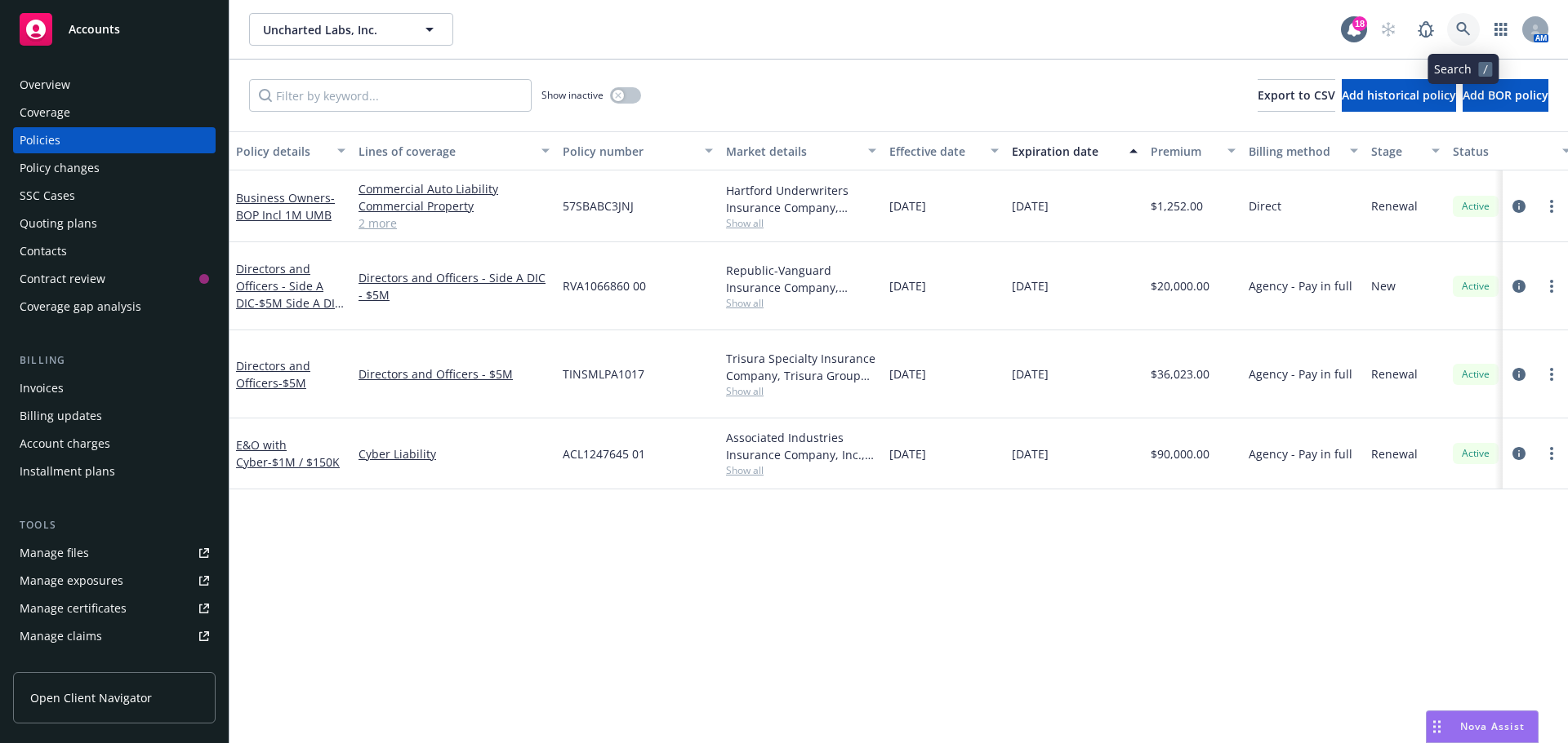
click at [1463, 24] on icon at bounding box center [1463, 29] width 15 height 15
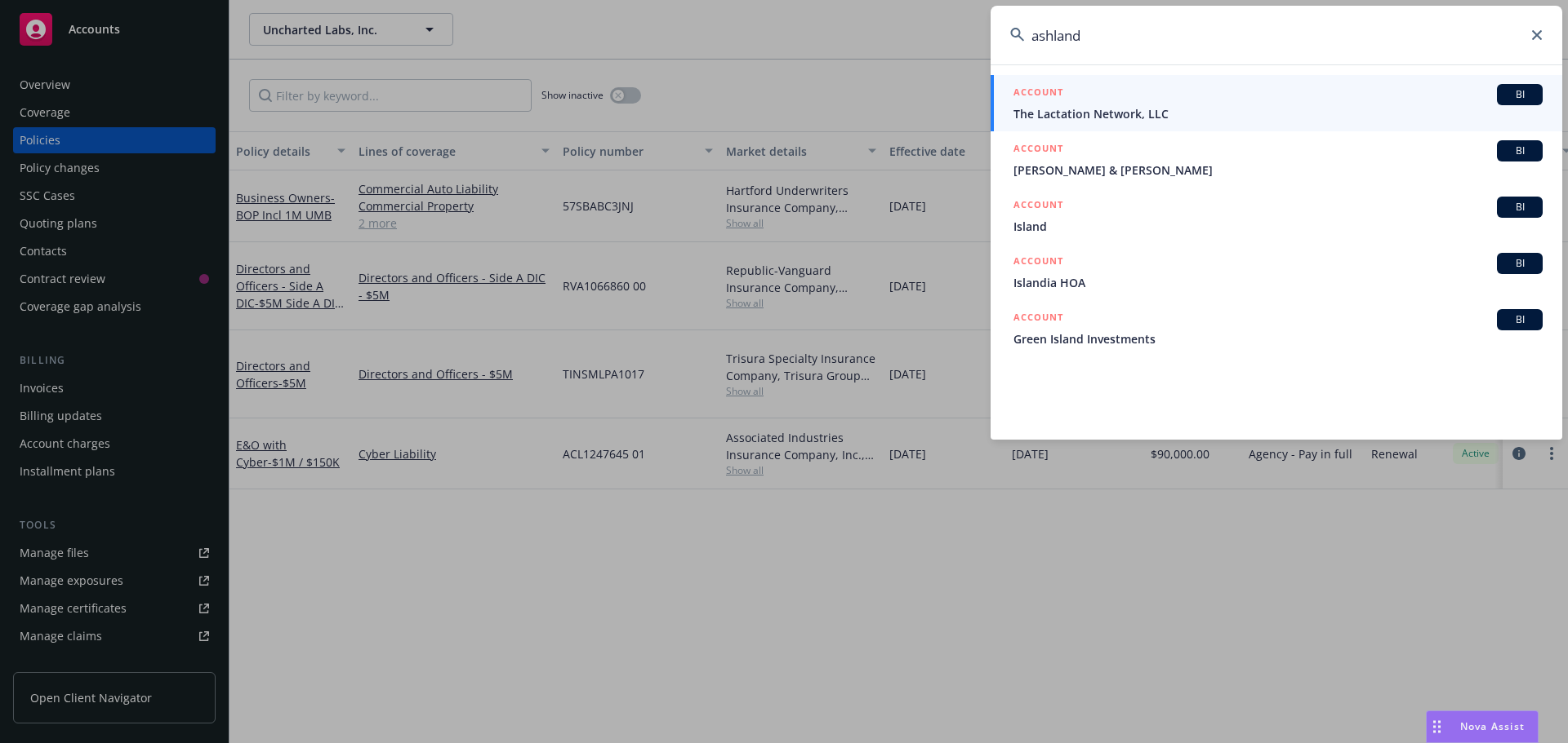
type input "ashland"
click at [1523, 90] on span "BI" at bounding box center [1520, 94] width 33 height 15
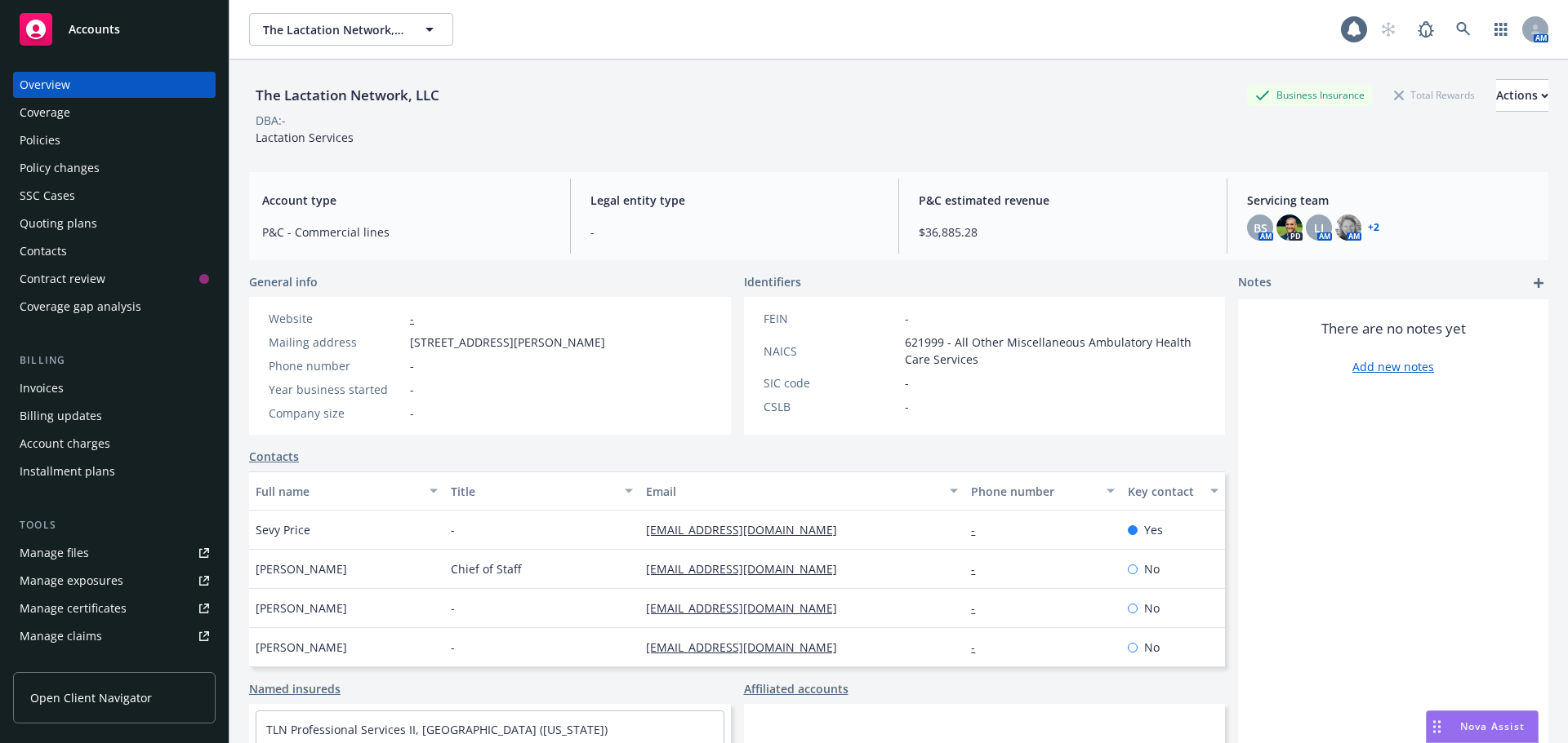
click at [36, 138] on div "Policies" at bounding box center [40, 140] width 41 height 26
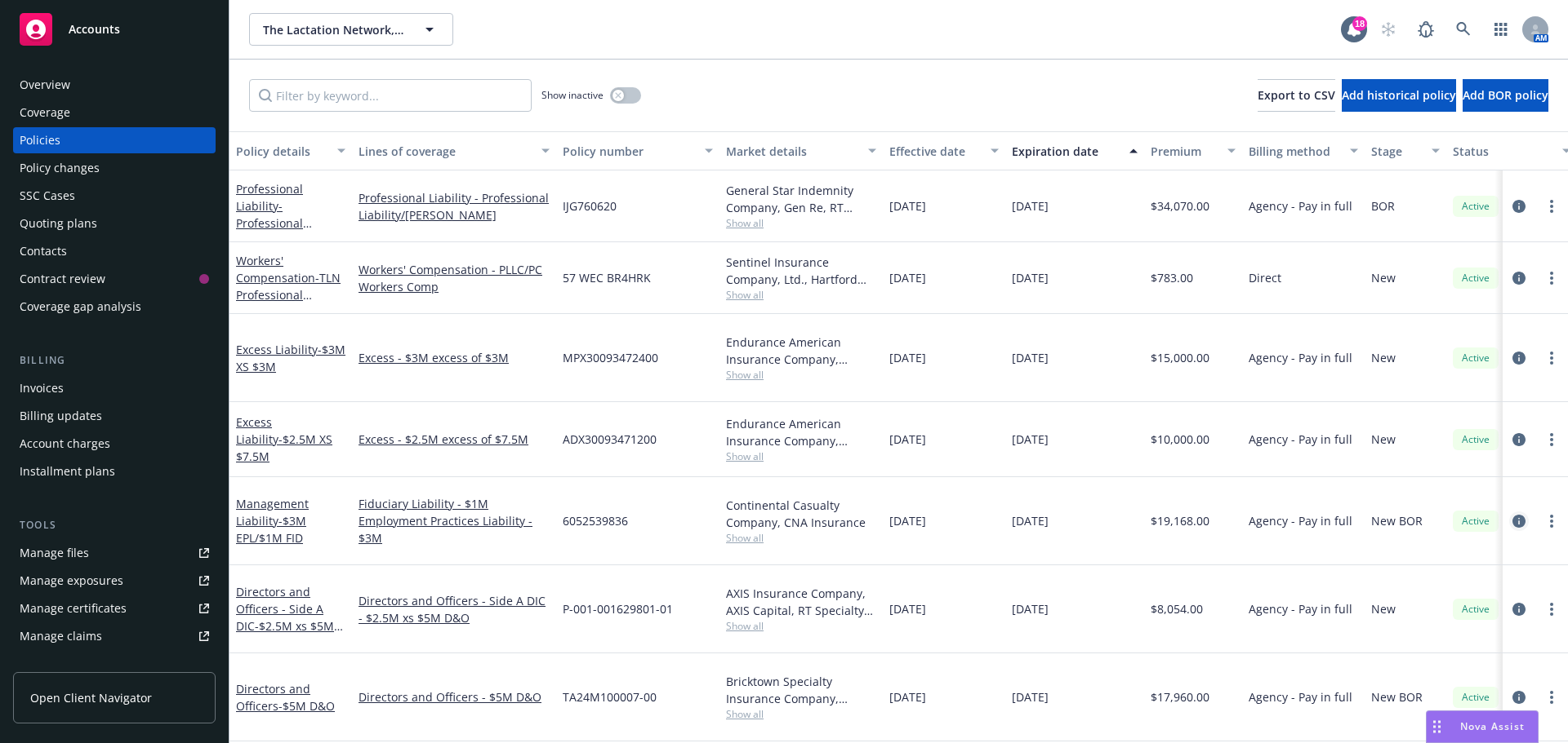
click at [1513, 515] on icon "circleInformation" at bounding box center [1519, 521] width 13 height 13
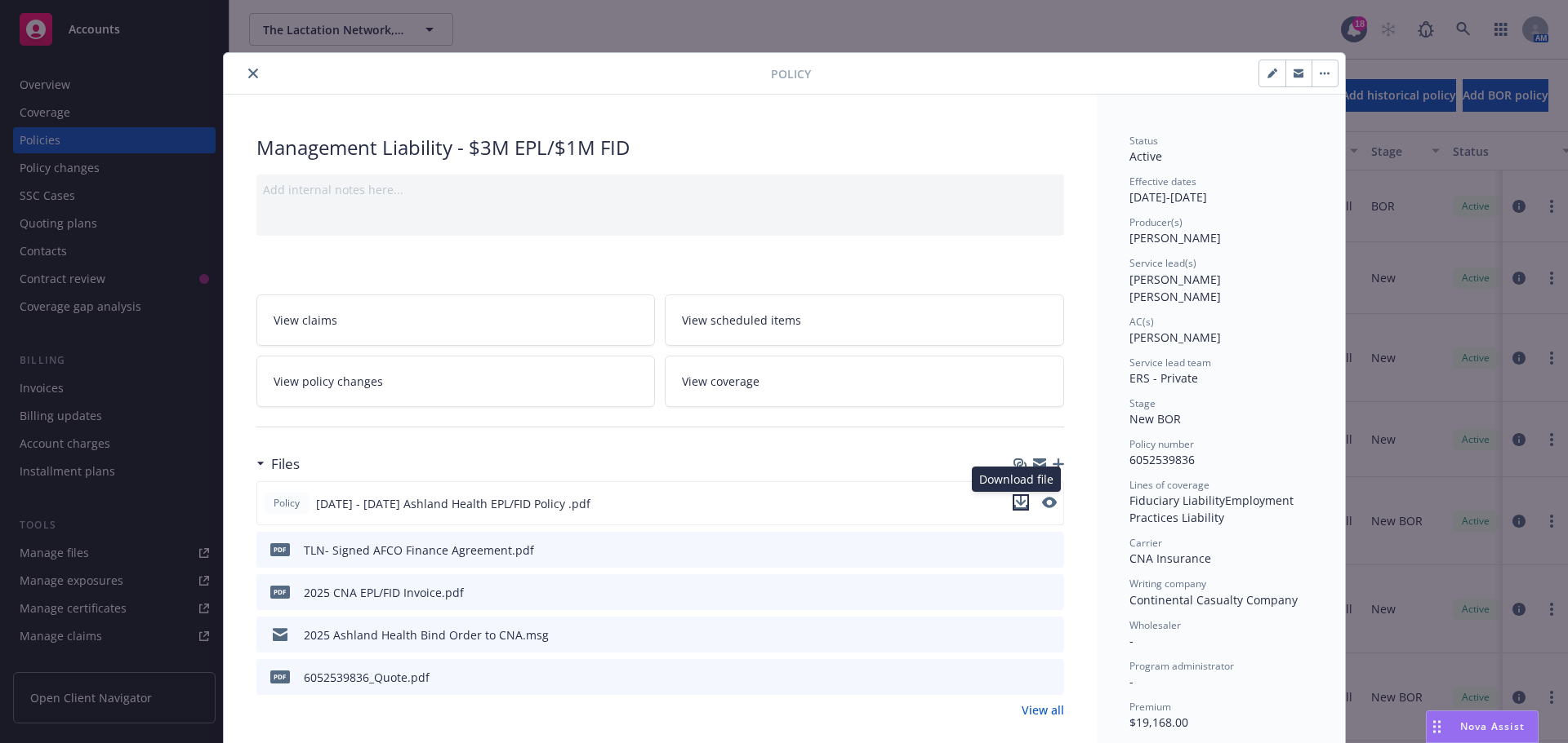
click at [1018, 500] on icon "download file" at bounding box center [1020, 502] width 13 height 13
click at [248, 74] on icon "close" at bounding box center [253, 73] width 10 height 10
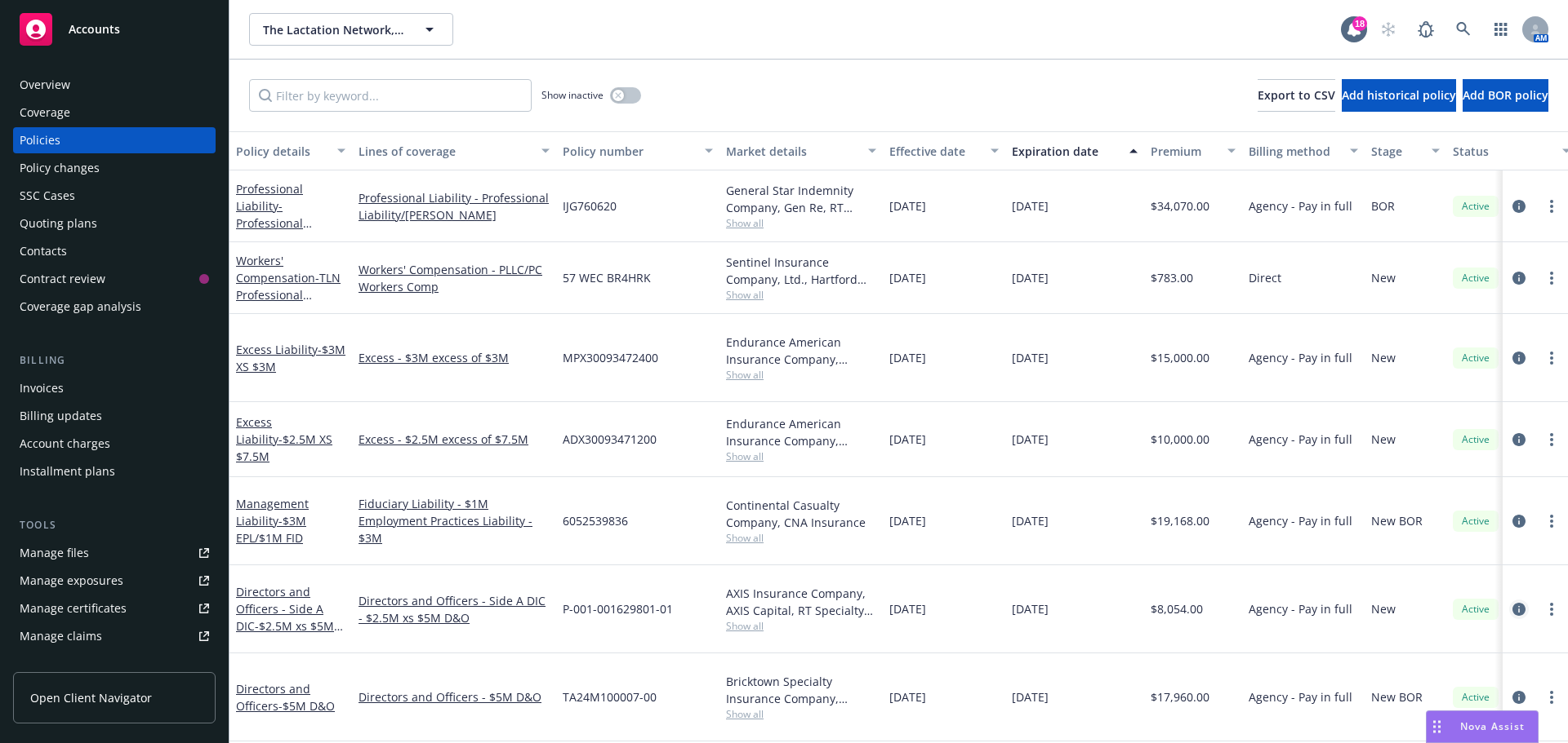
click at [1513, 603] on icon "circleInformation" at bounding box center [1519, 609] width 13 height 13
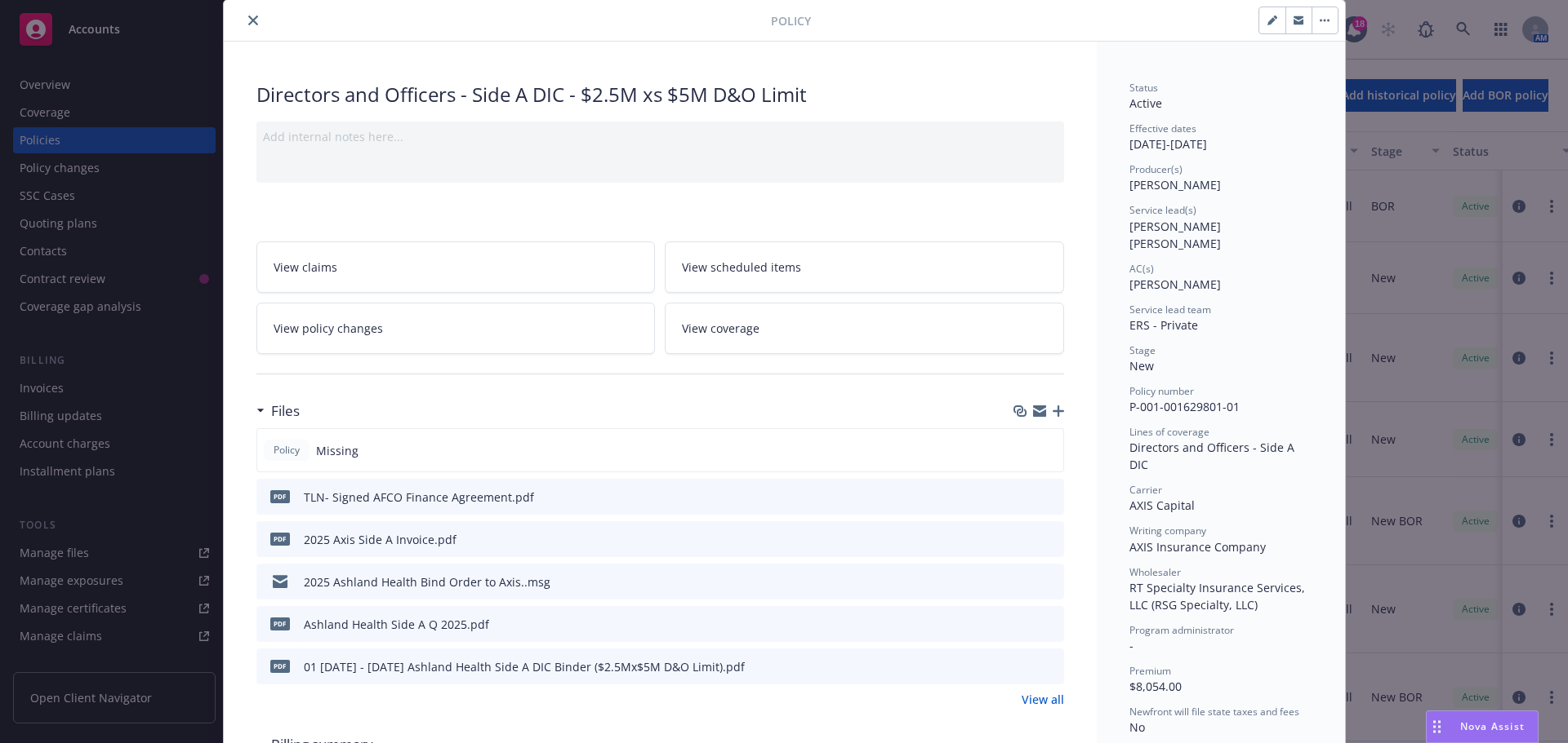
scroll to position [82, 0]
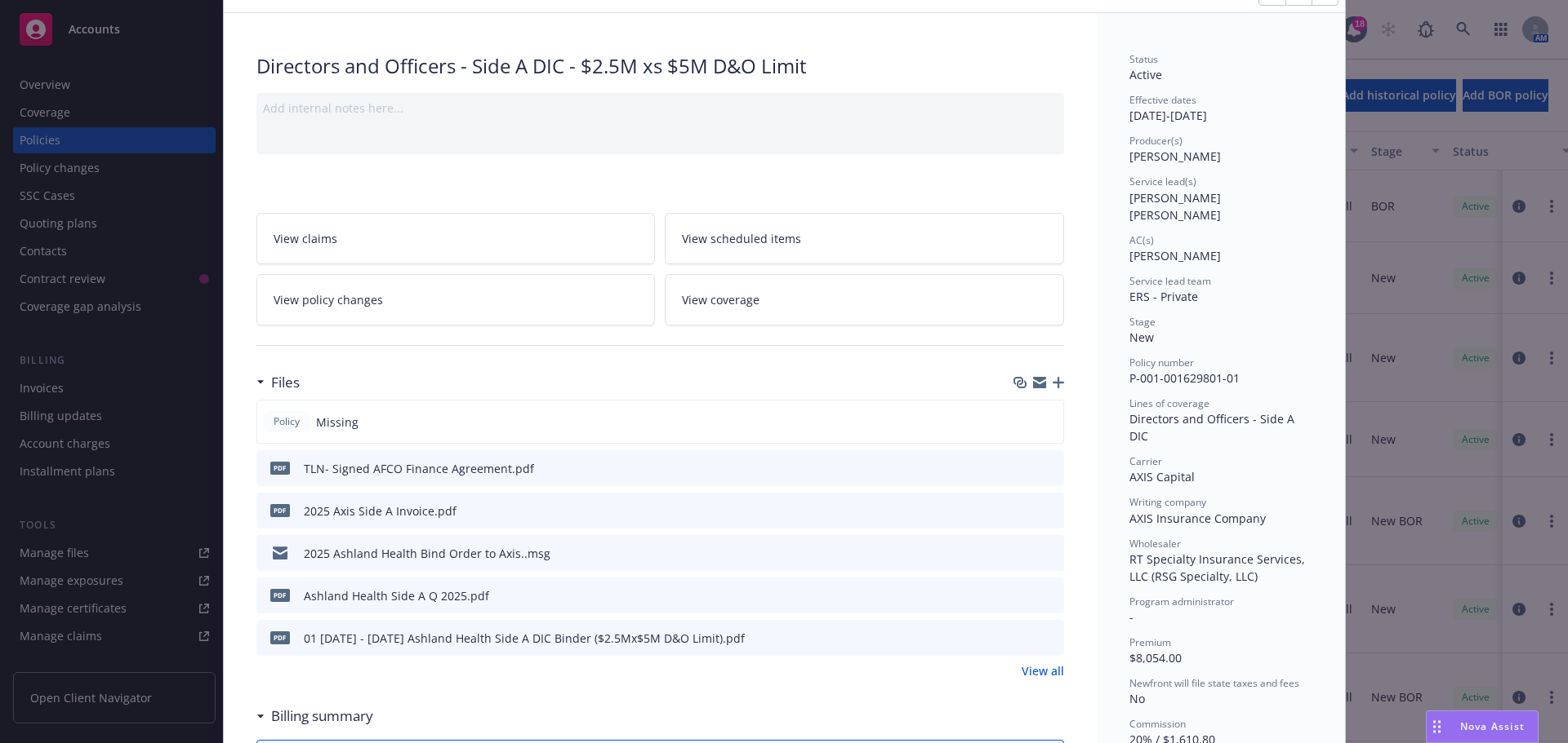
click at [1016, 596] on icon "download file" at bounding box center [1021, 594] width 11 height 10
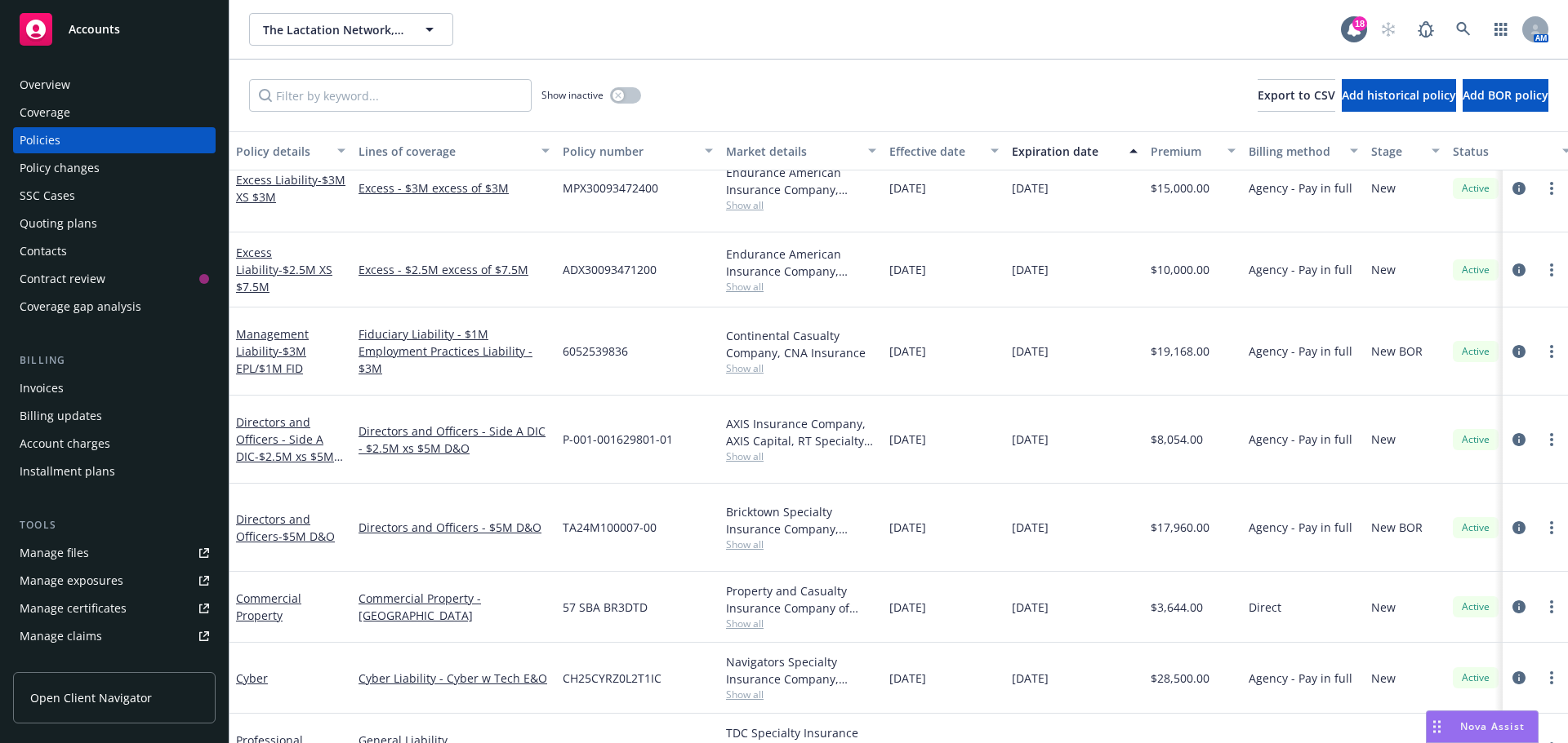
scroll to position [208, 0]
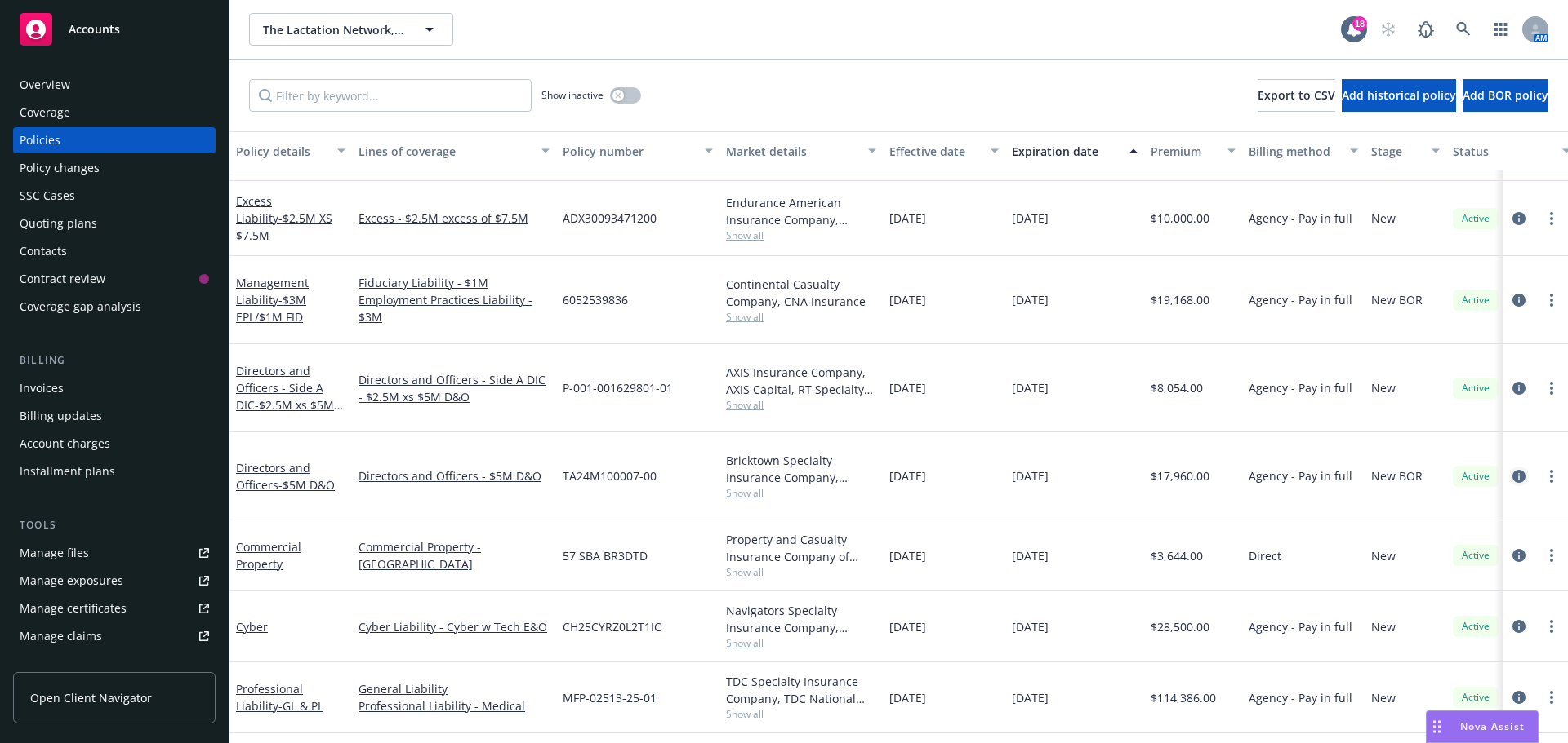
click at [1513, 470] on icon "circleInformation" at bounding box center [1519, 476] width 13 height 13
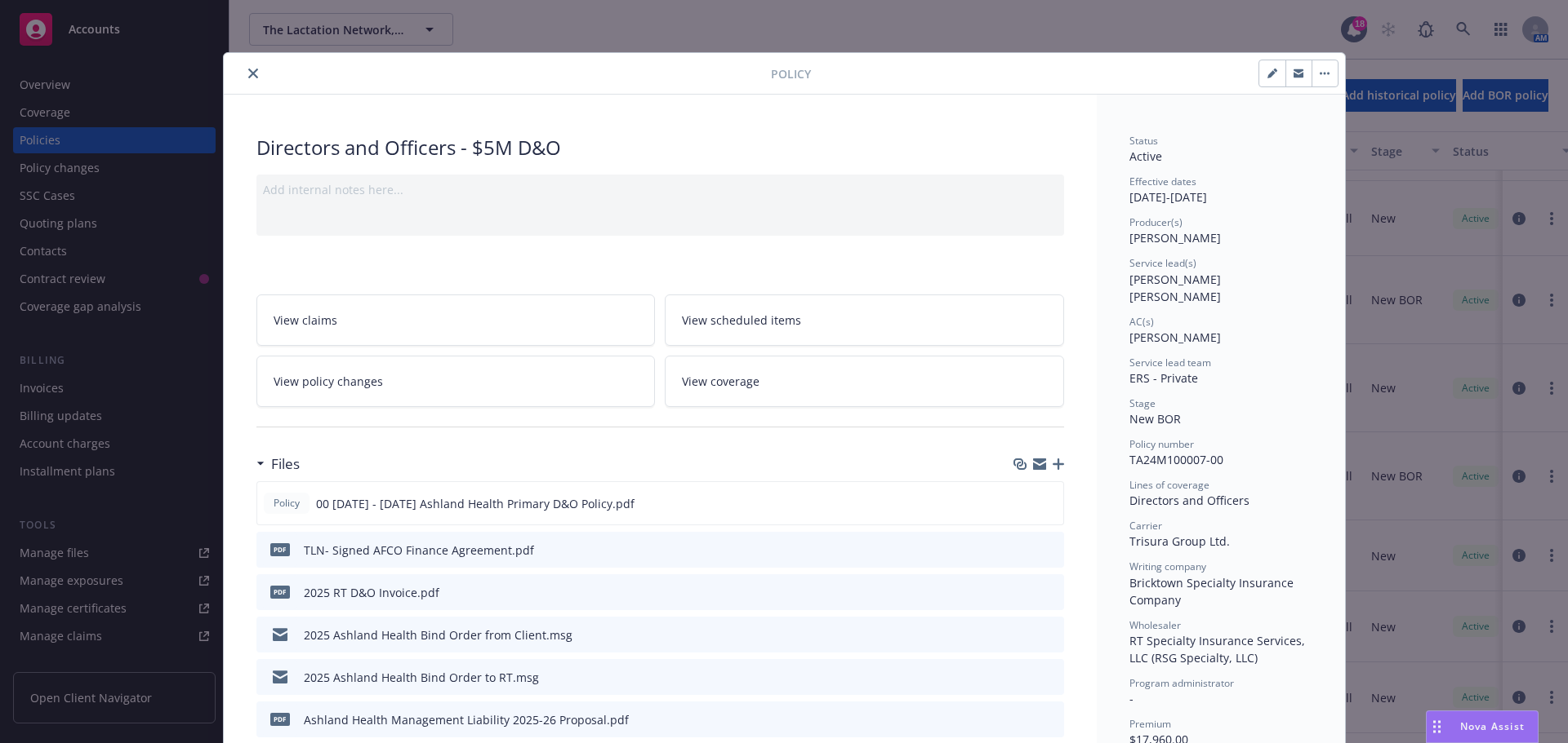
click at [248, 69] on icon "close" at bounding box center [253, 73] width 10 height 10
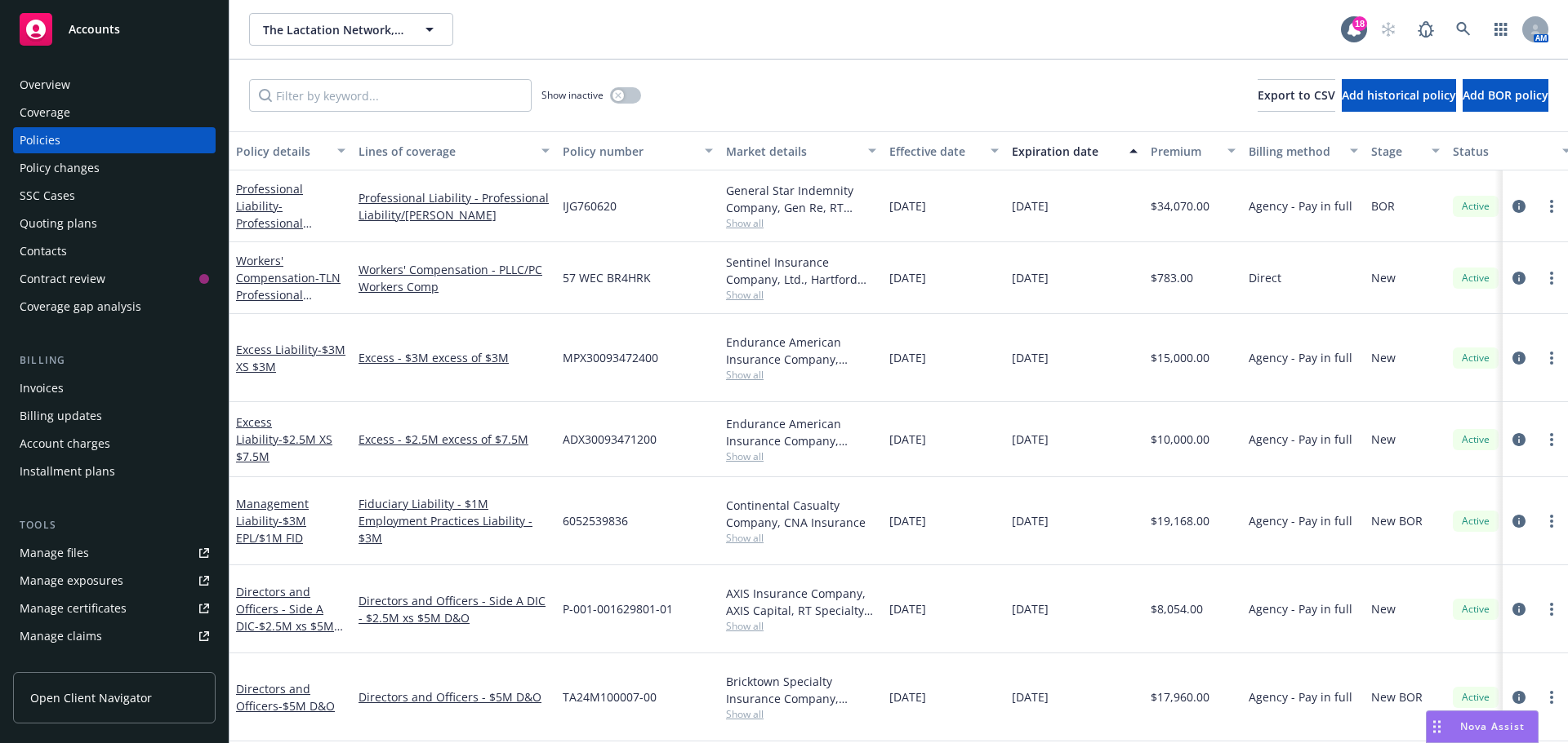
drag, startPoint x: 1484, startPoint y: 725, endPoint x: 1445, endPoint y: 706, distance: 43.4
click at [1481, 724] on span "Nova Assist" at bounding box center [1492, 727] width 64 height 14
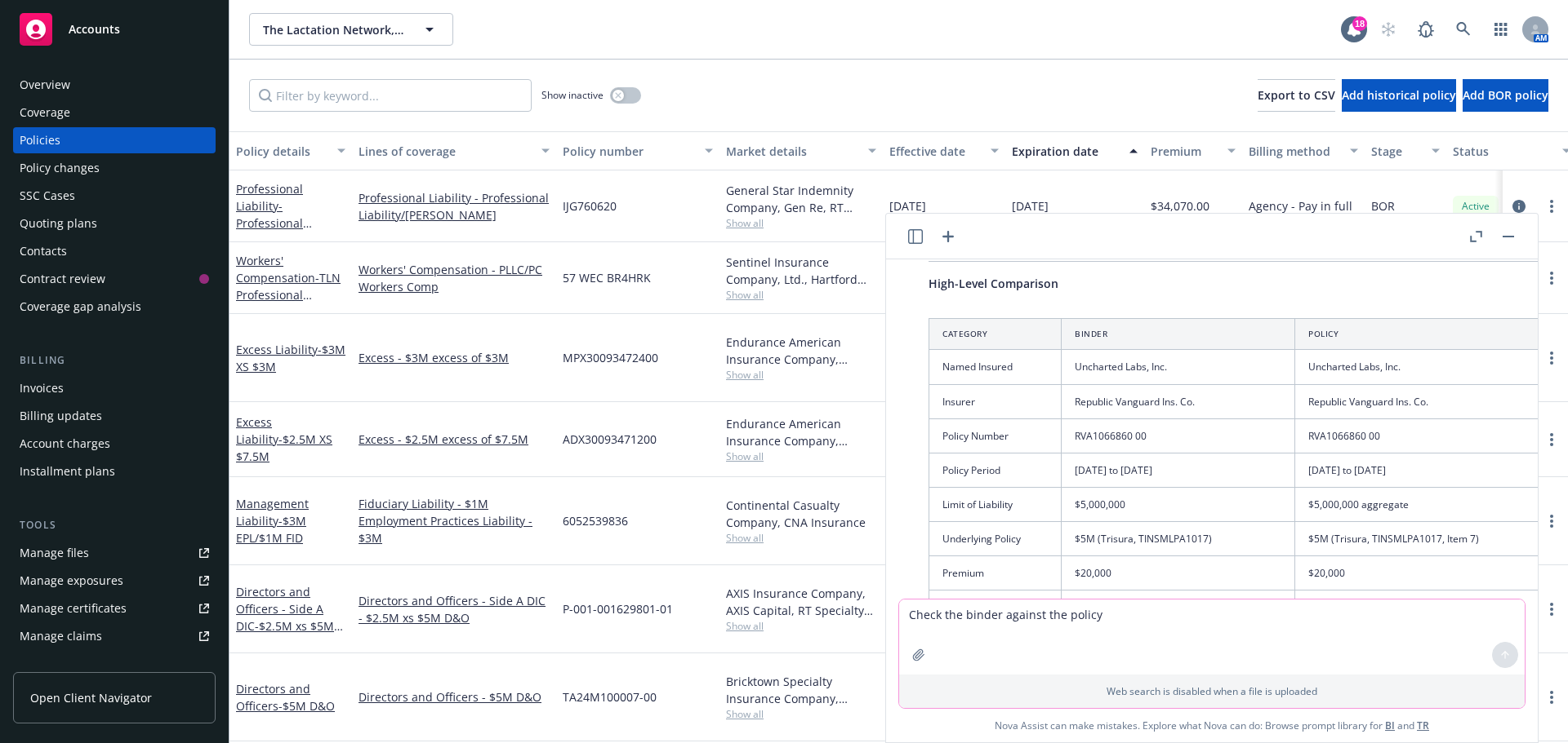
click at [953, 621] on textarea "Check the binder against the policy" at bounding box center [1211, 637] width 626 height 75
type textarea "check excess policy against binder"
click at [1500, 574] on icon at bounding box center [1506, 579] width 12 height 12
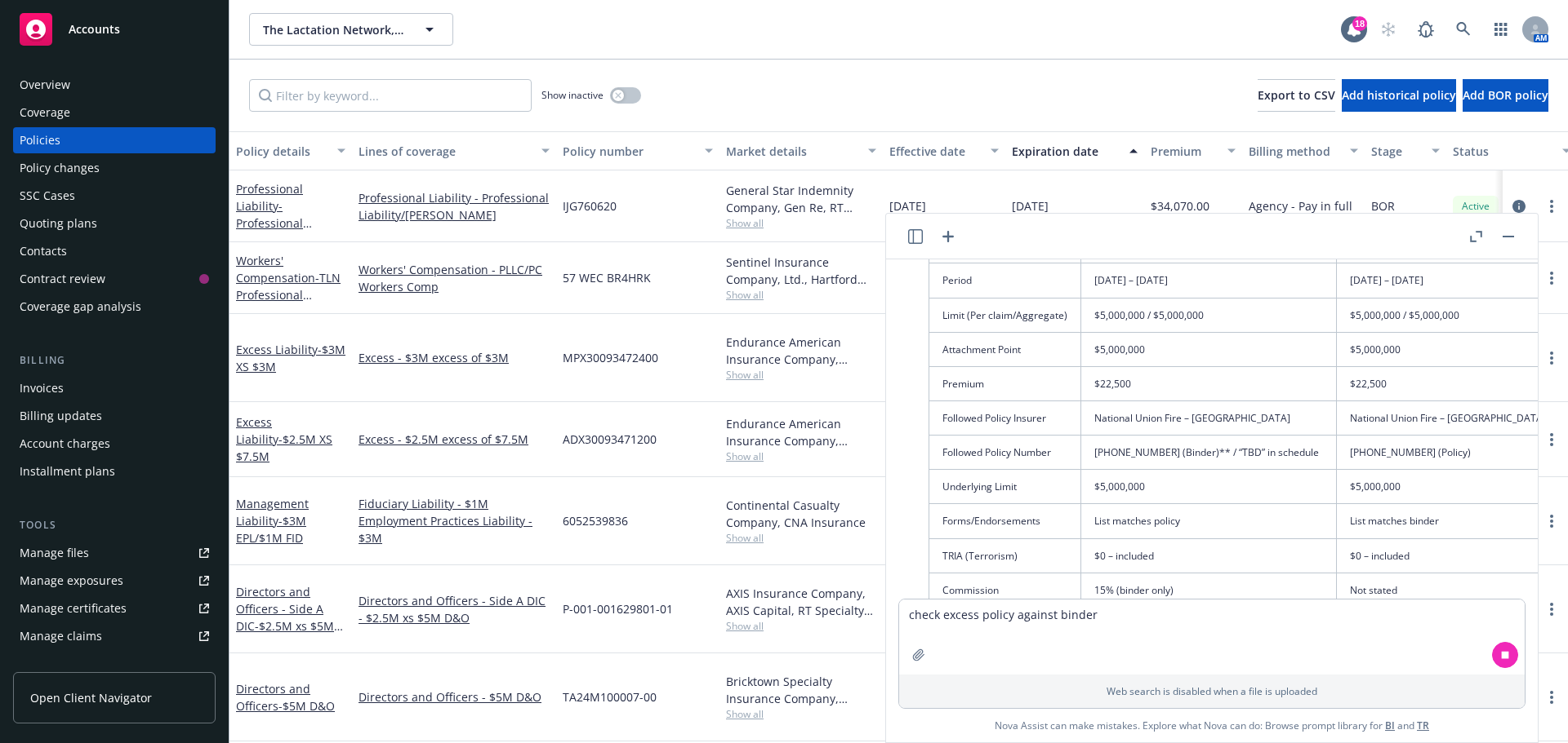
scroll to position [1977, 0]
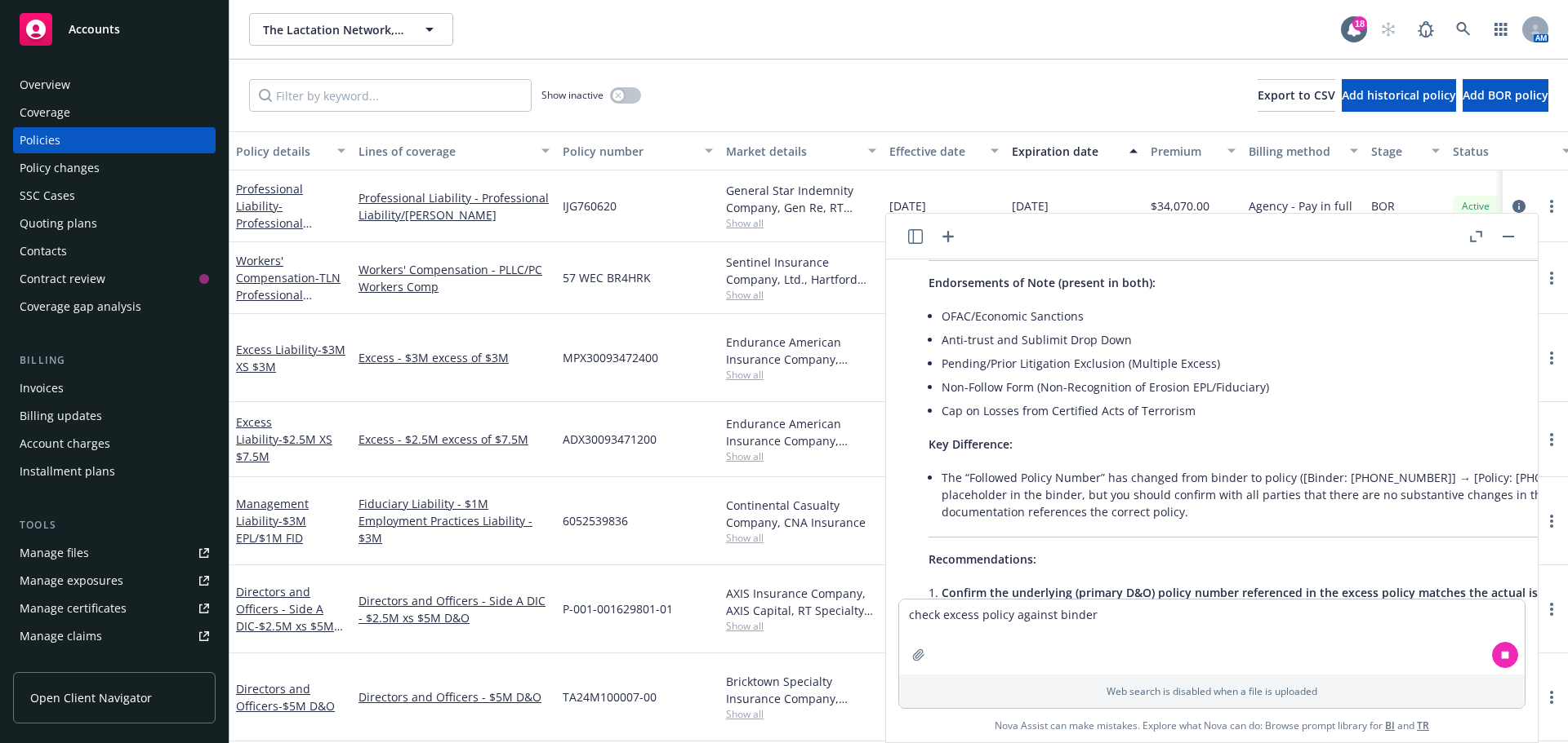
click at [1507, 237] on button "button" at bounding box center [1509, 237] width 20 height 20
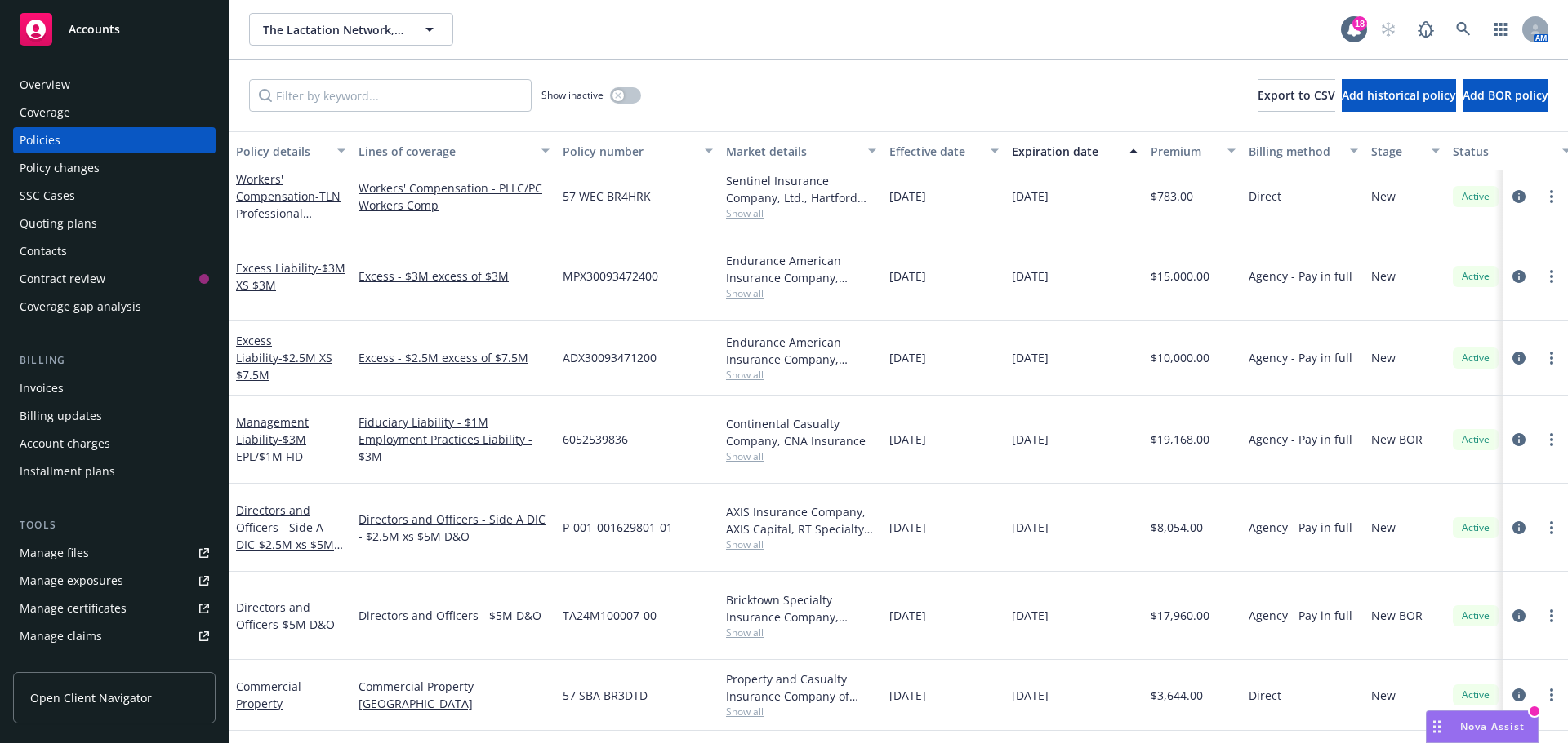
scroll to position [0, 0]
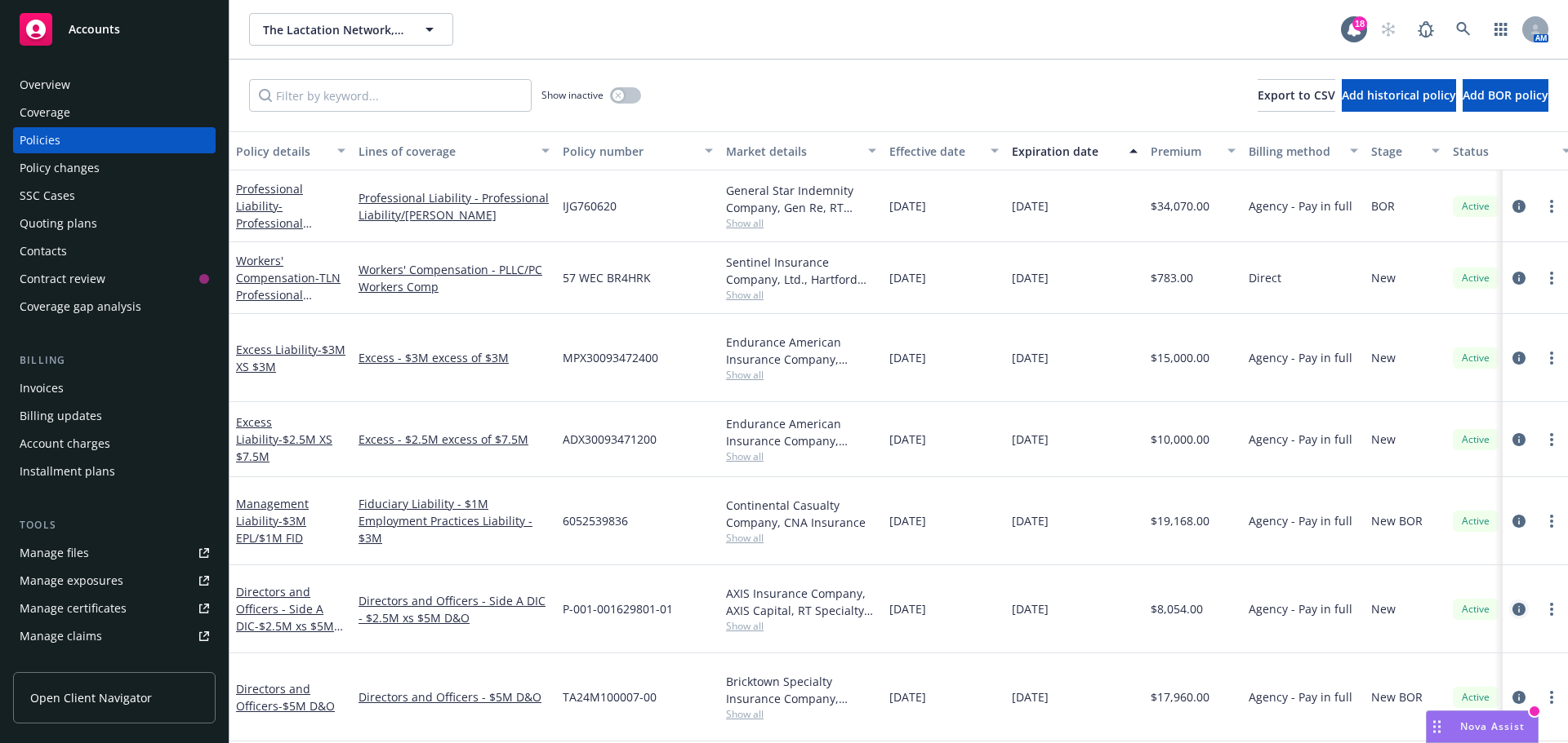
click at [1513, 603] on icon "circleInformation" at bounding box center [1519, 609] width 13 height 13
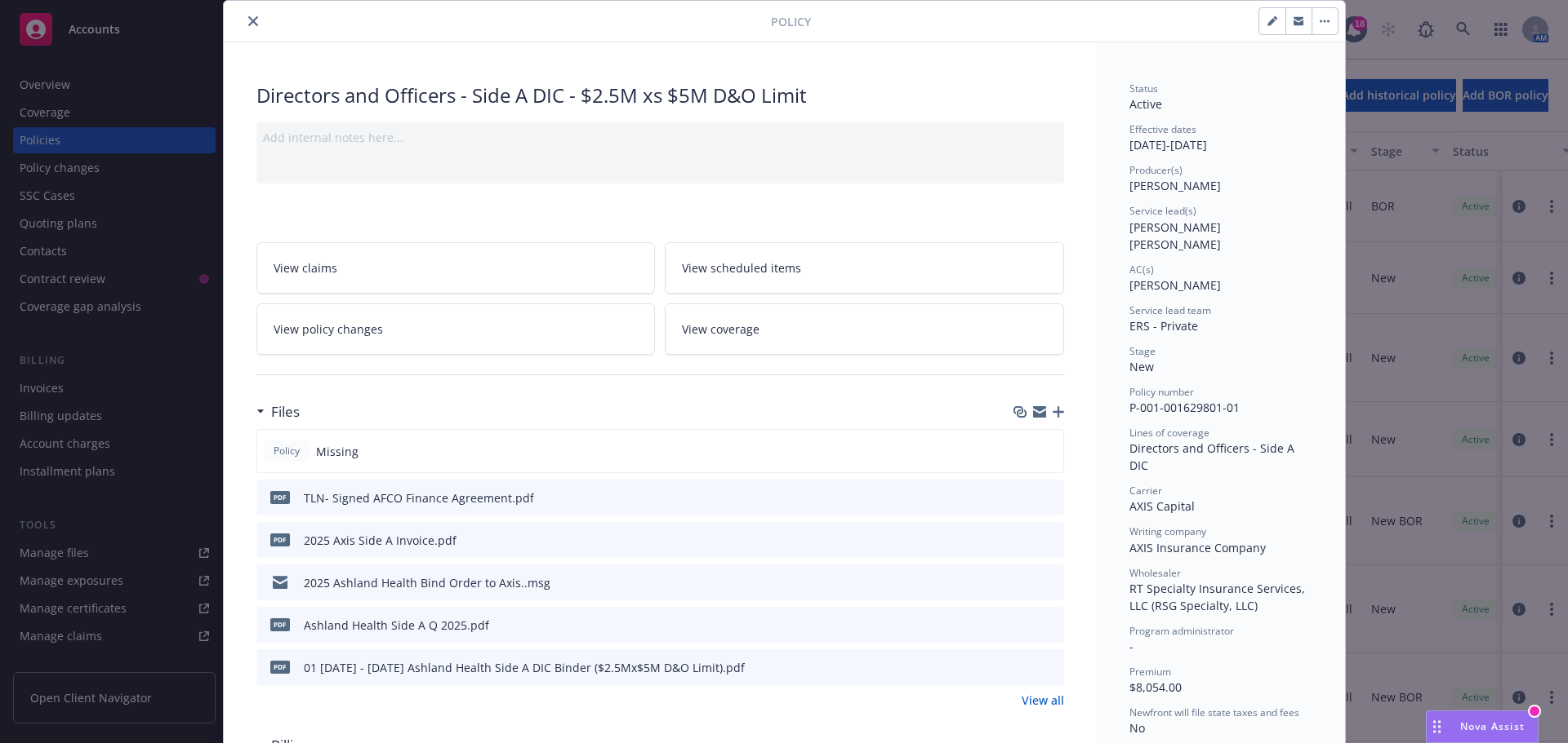
scroll to position [82, 0]
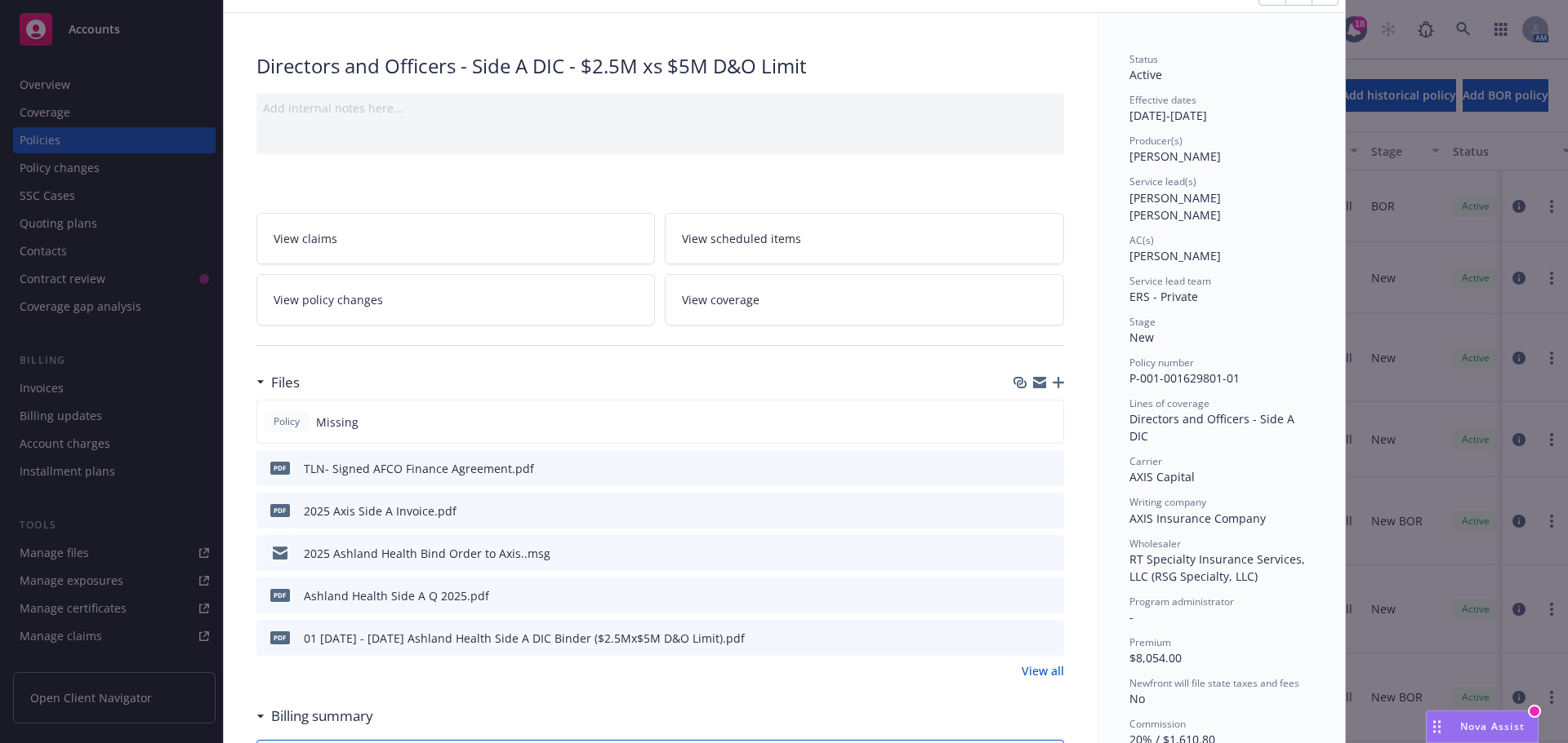
click at [1015, 640] on icon "download file" at bounding box center [1021, 636] width 13 height 13
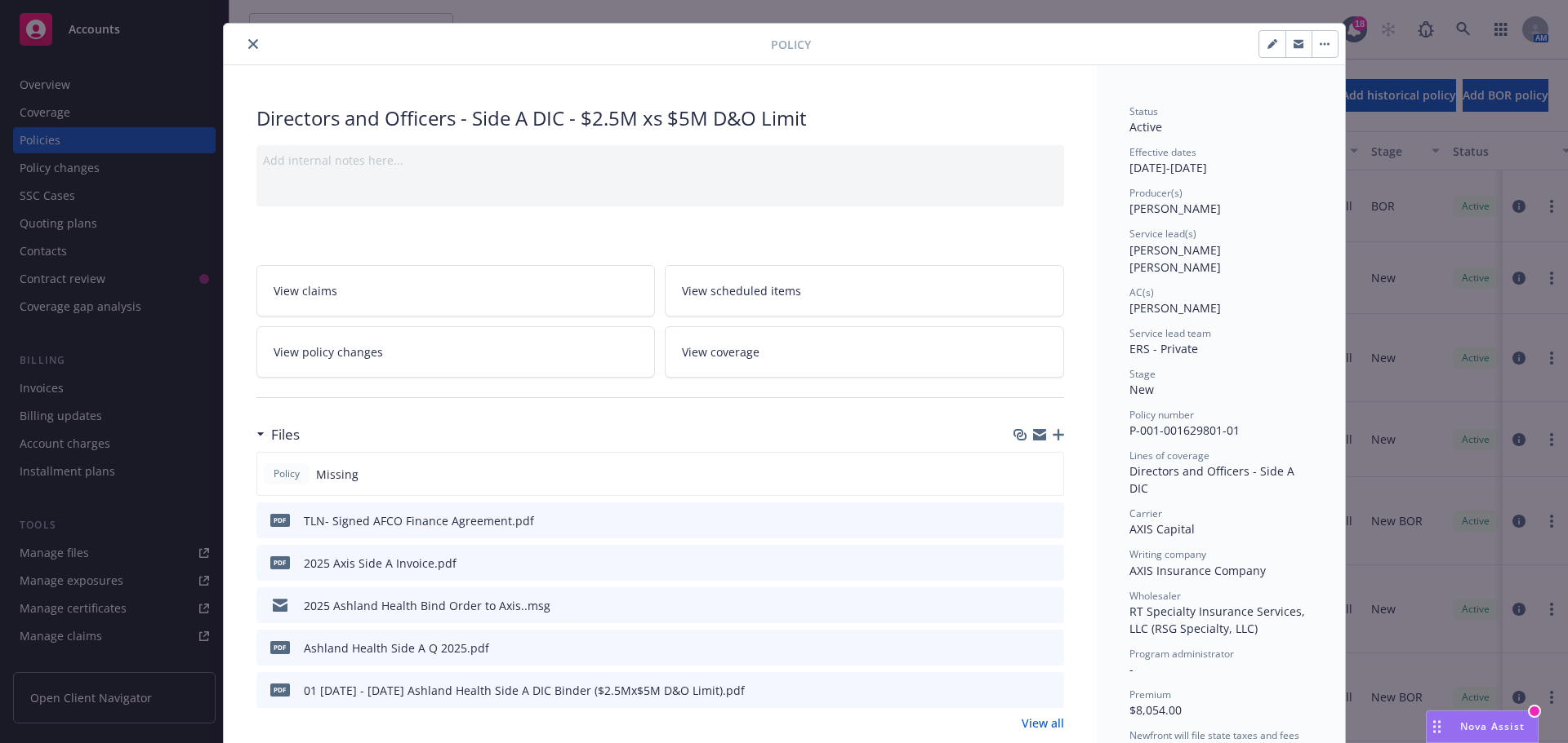
scroll to position [0, 0]
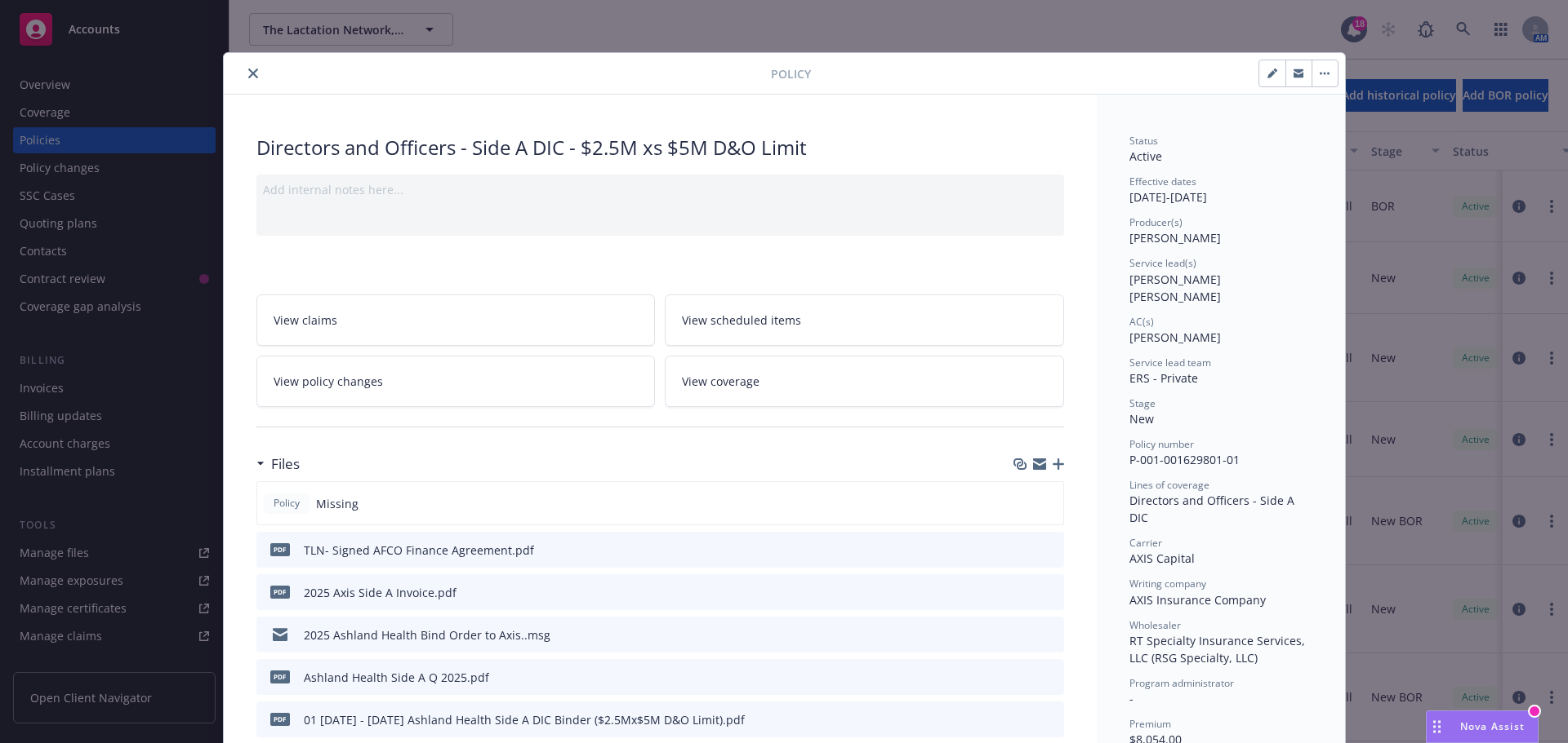
click at [248, 73] on icon "close" at bounding box center [253, 73] width 10 height 10
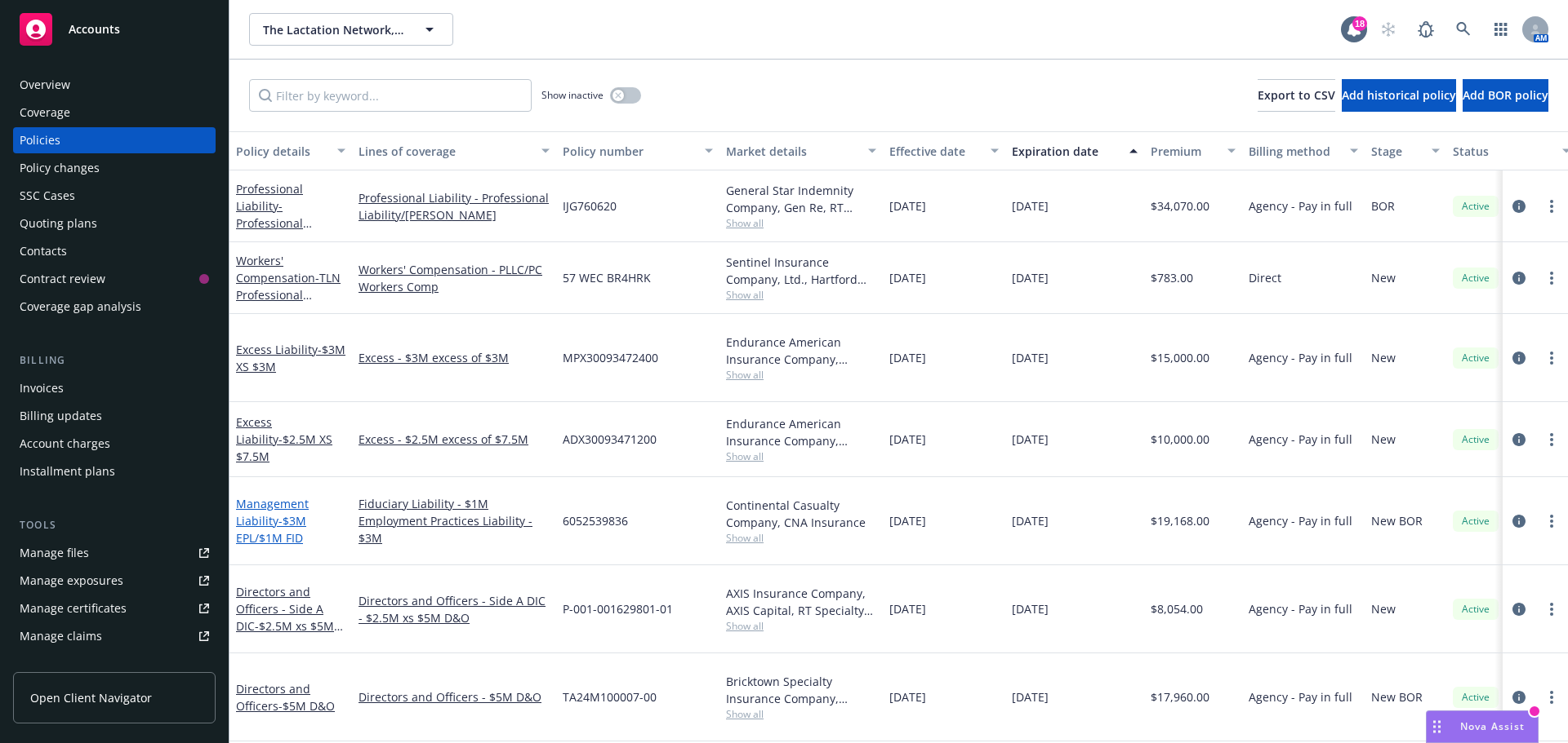
click at [289, 496] on link "Management Liability - $3M EPL/$1M FID" at bounding box center [273, 521] width 73 height 49
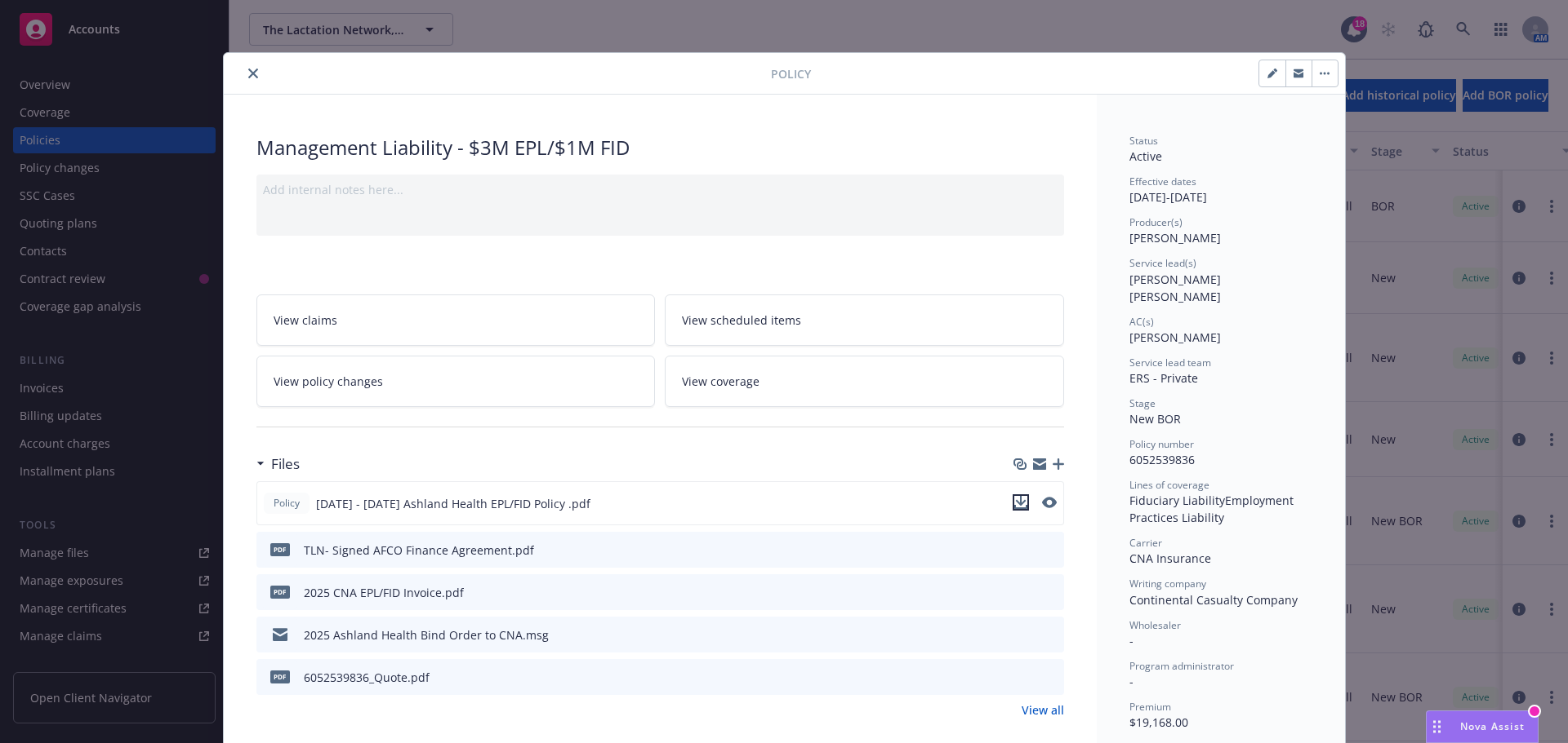
click at [1016, 500] on icon "download file" at bounding box center [1020, 502] width 13 height 13
